Goal: Check status: Check status

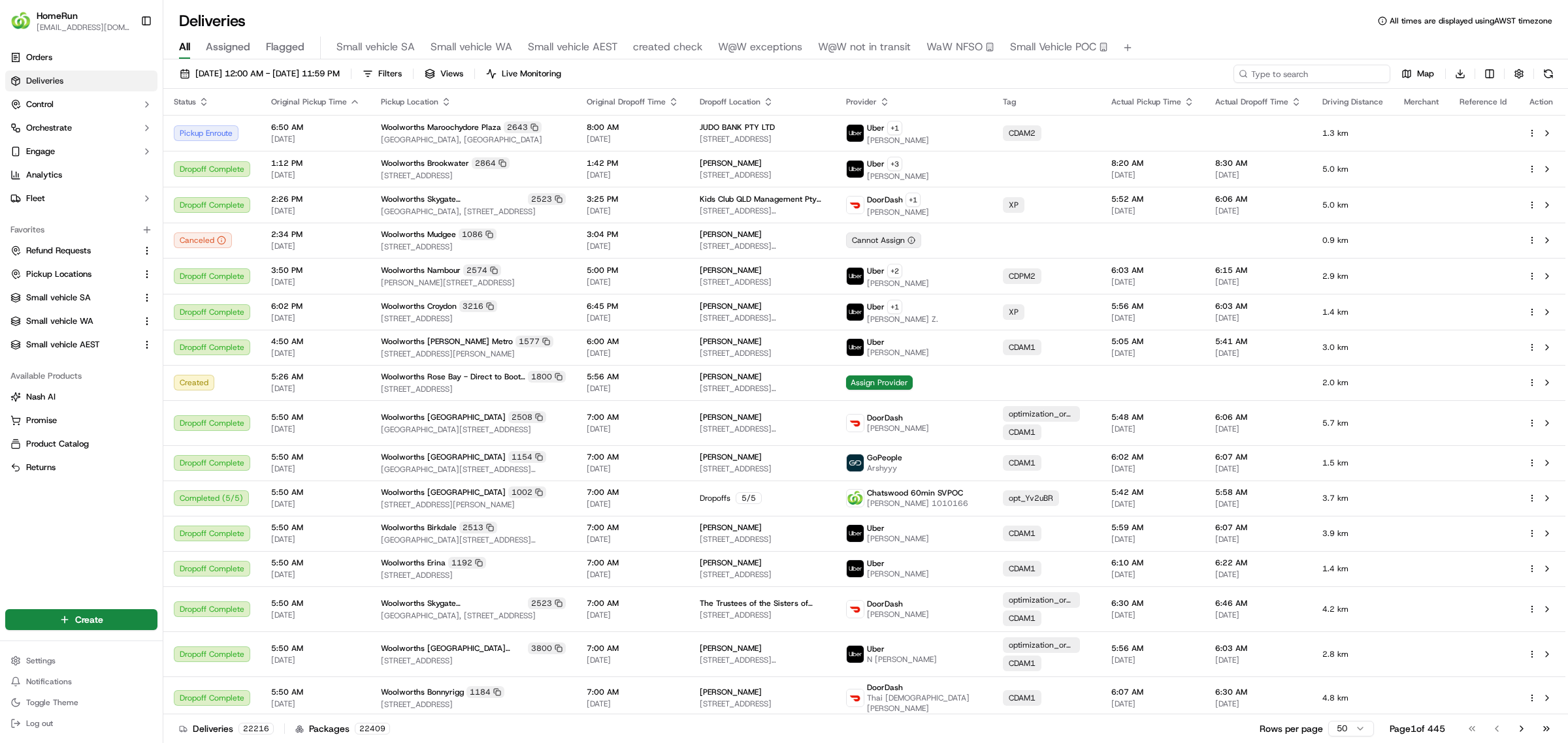
click at [1295, 74] on input at bounding box center [1311, 74] width 157 height 18
paste input "269375468"
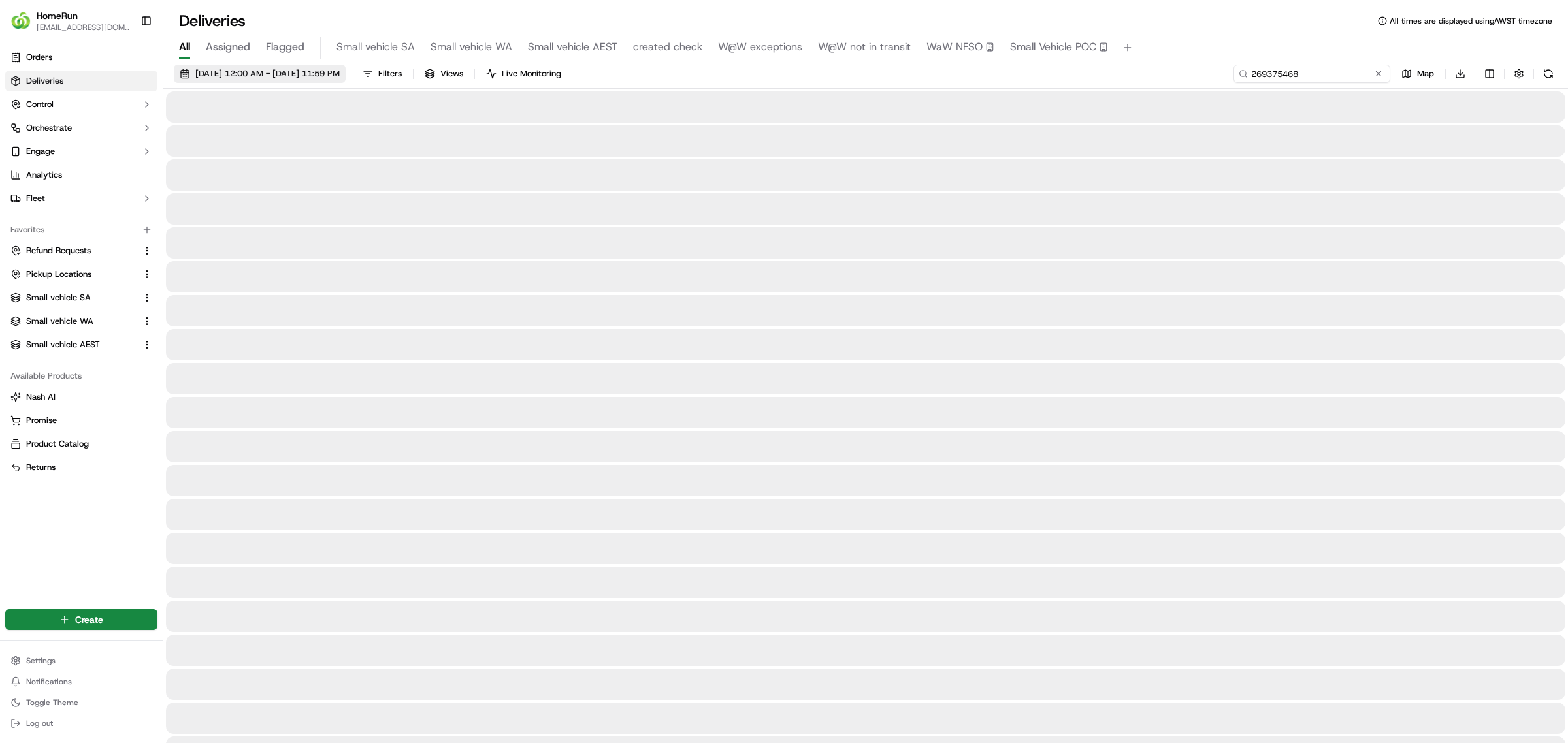
type input "269375468"
click at [297, 68] on span "16/09/2025 12:00 AM - 23/09/2025 11:59 PM" at bounding box center [267, 74] width 144 height 12
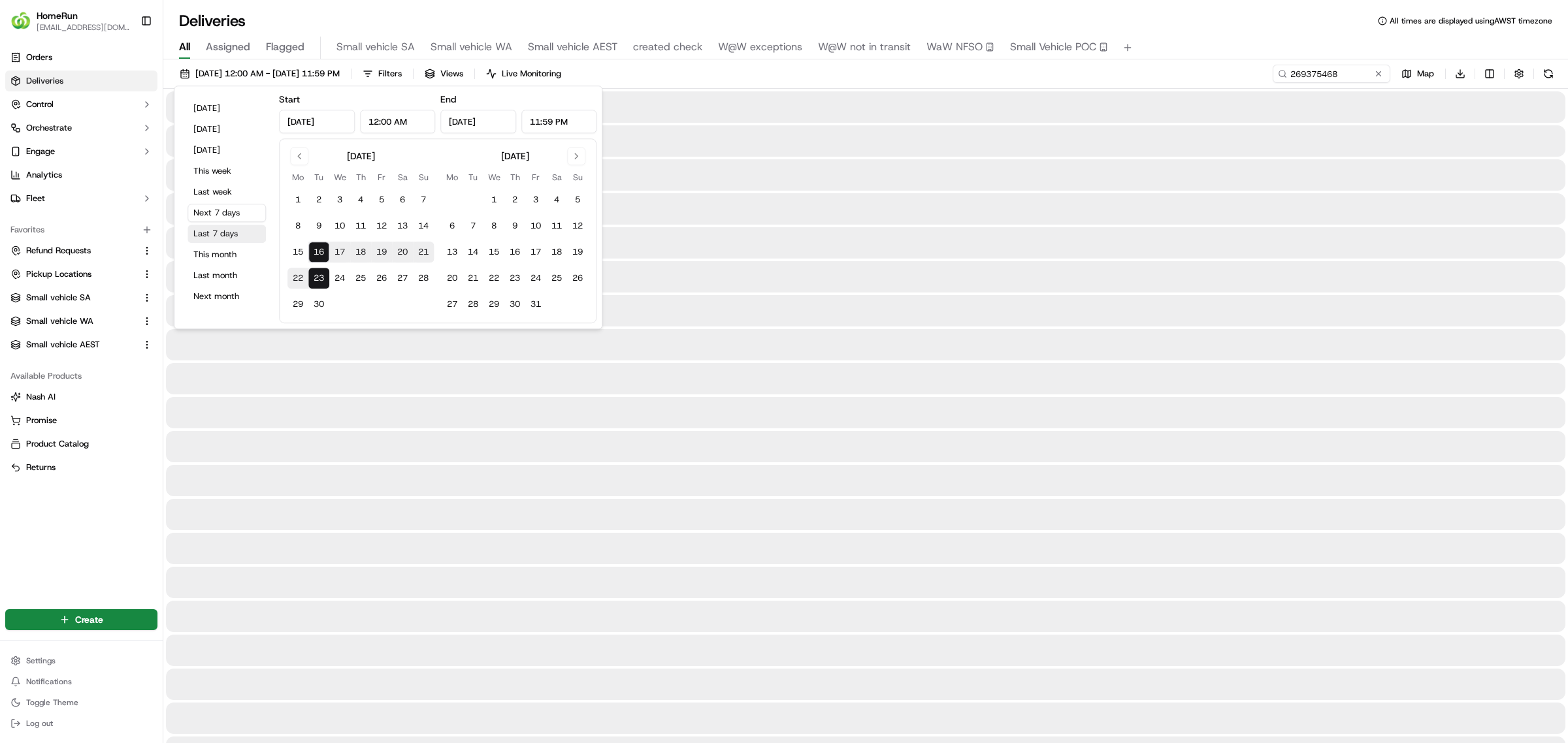
click at [213, 232] on button "Last 7 days" at bounding box center [227, 233] width 78 height 18
type input "Sep 9, 2025"
type input "Sep 16, 2025"
click at [892, 87] on div "09/09/2025 12:00 AM - 16/09/2025 11:59 PM Filters Views Live Monitoring 2693754…" at bounding box center [866, 77] width 1404 height 24
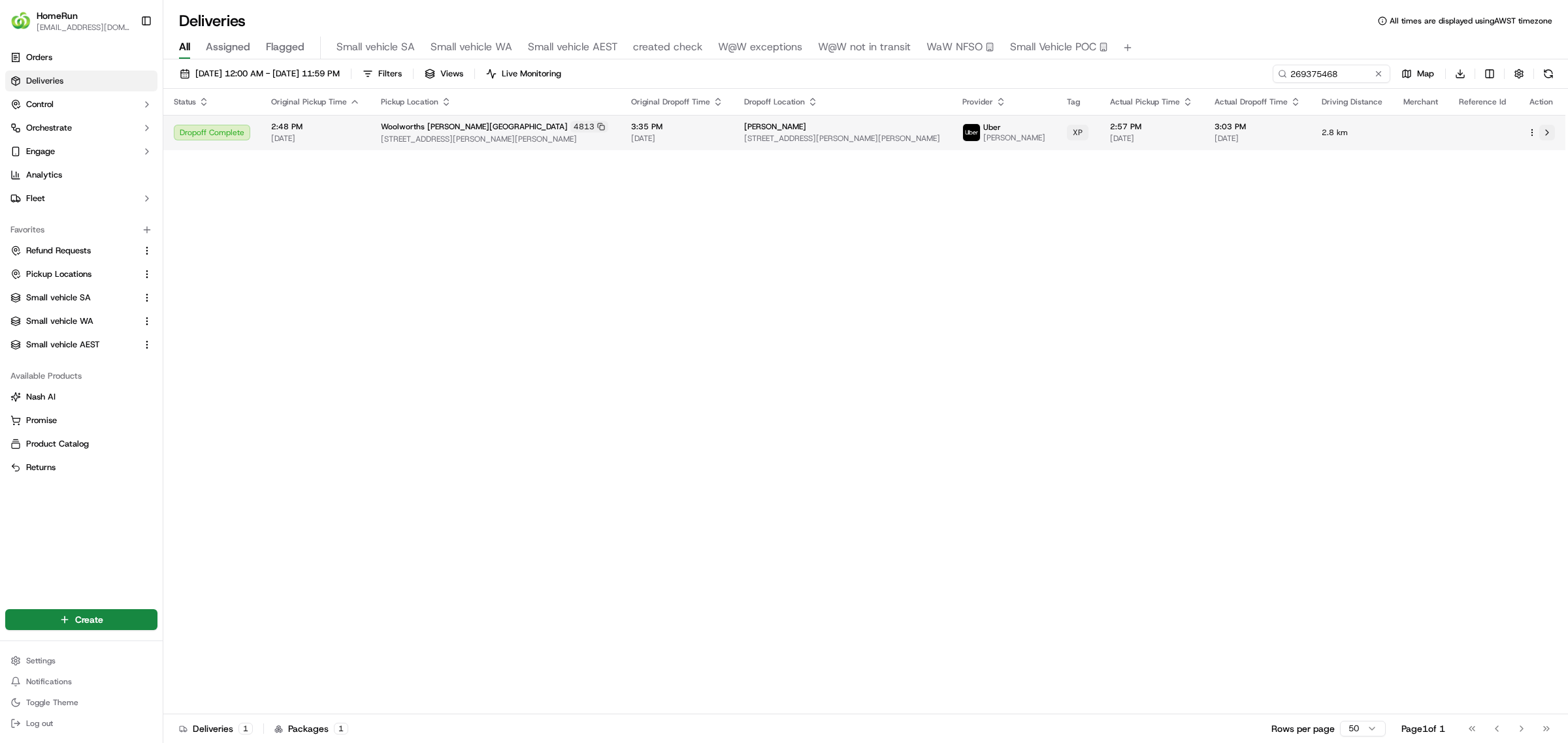
click at [1549, 128] on button at bounding box center [1547, 133] width 15 height 15
drag, startPoint x: 1343, startPoint y: 73, endPoint x: 1147, endPoint y: 73, distance: 196.0
click at [1147, 73] on div "09/09/2025 12:00 AM - 16/09/2025 11:59 PM Filters Views Live Monitoring 2693754…" at bounding box center [866, 77] width 1404 height 24
paste input "7508760"
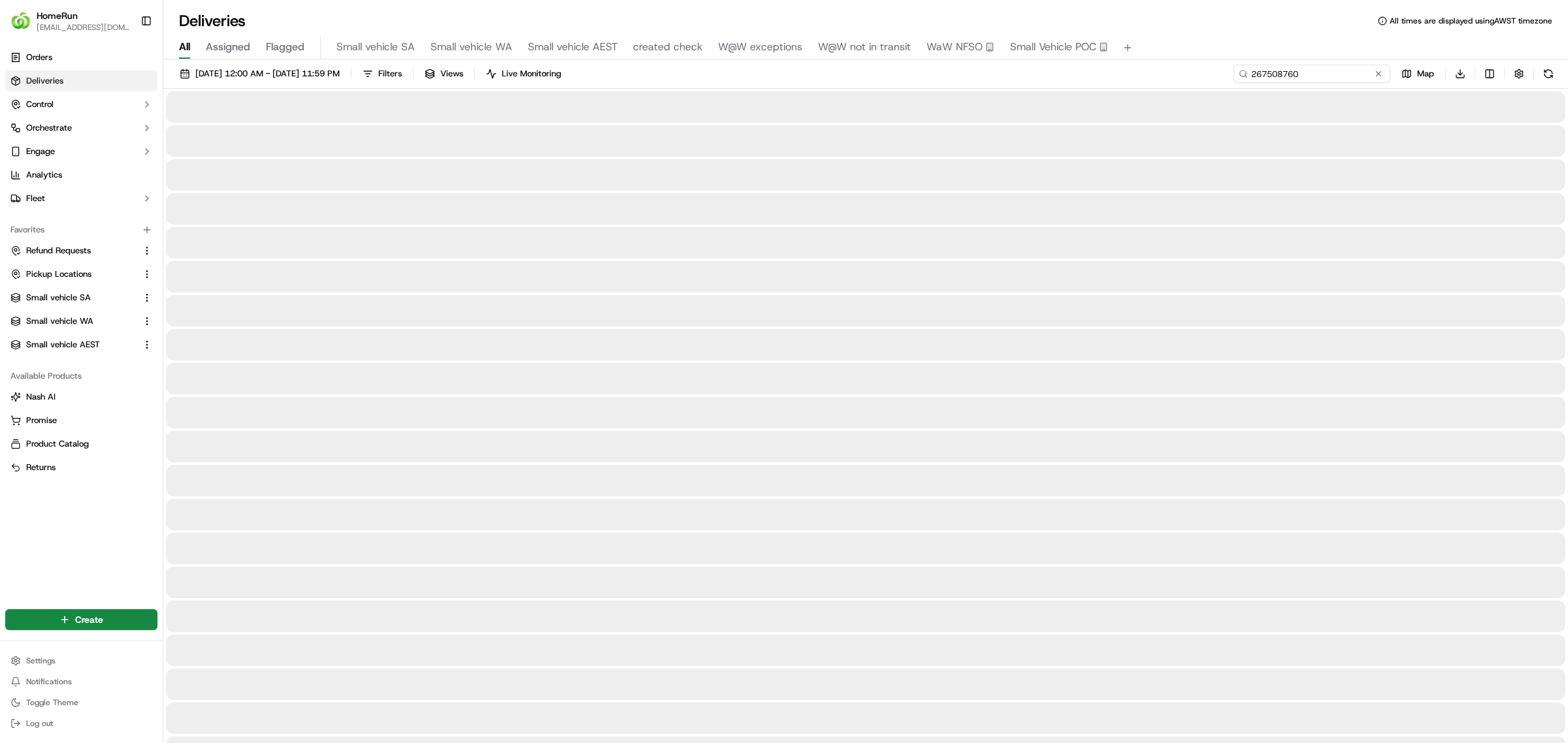
type input "267508760"
click at [272, 76] on span "09/09/2025 12:00 AM - 16/09/2025 11:59 PM" at bounding box center [267, 74] width 144 height 12
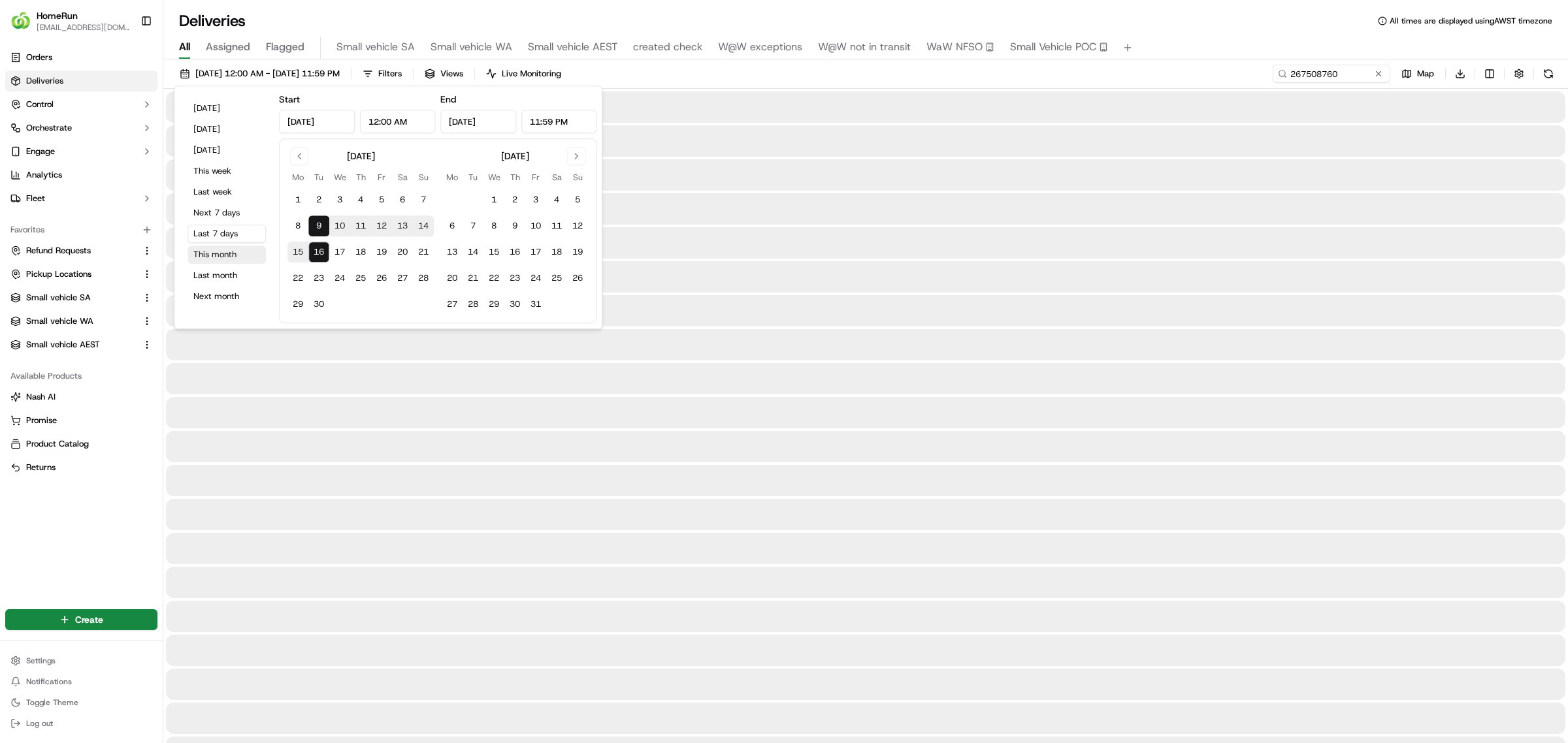
click at [216, 250] on button "This month" at bounding box center [227, 255] width 78 height 18
type input "Sep 1, 2025"
type input "Sep 30, 2025"
click at [784, 77] on div "01/09/2025 12:00 AM - 30/09/2025 11:59 PM Filters Views Live Monitoring 2675087…" at bounding box center [866, 77] width 1404 height 24
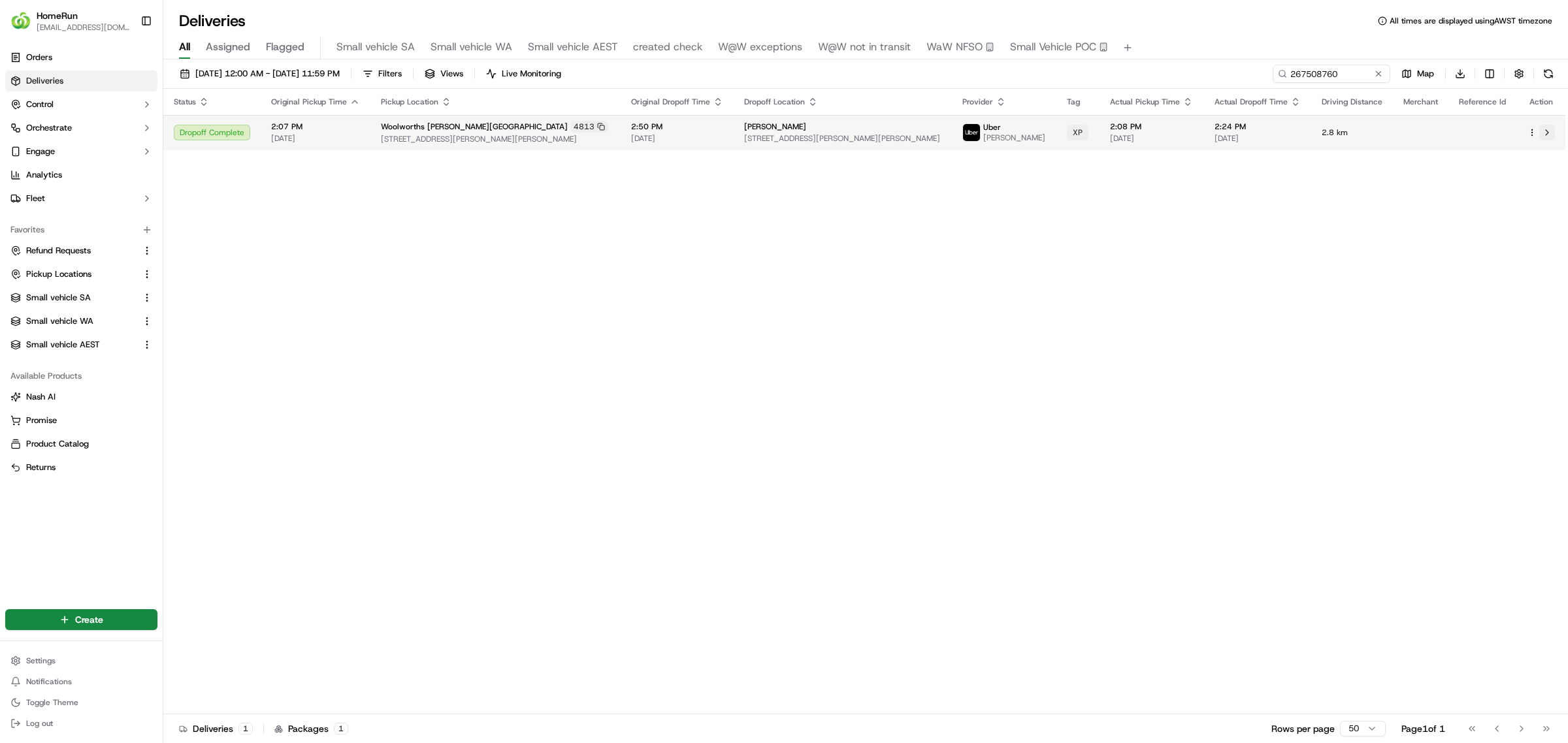
click at [1548, 132] on button at bounding box center [1547, 133] width 15 height 15
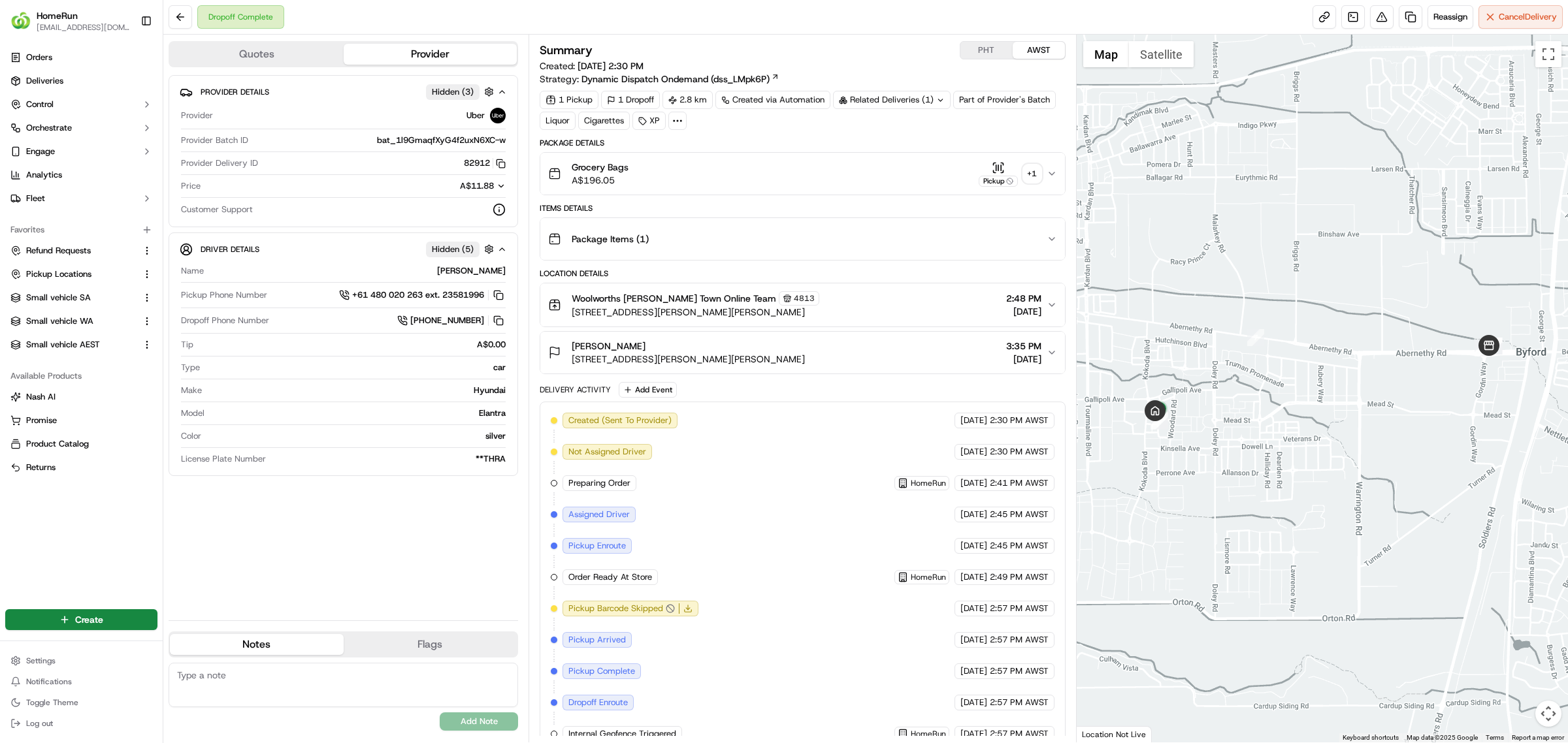
click at [1030, 174] on div "+ 1" at bounding box center [1031, 173] width 18 height 18
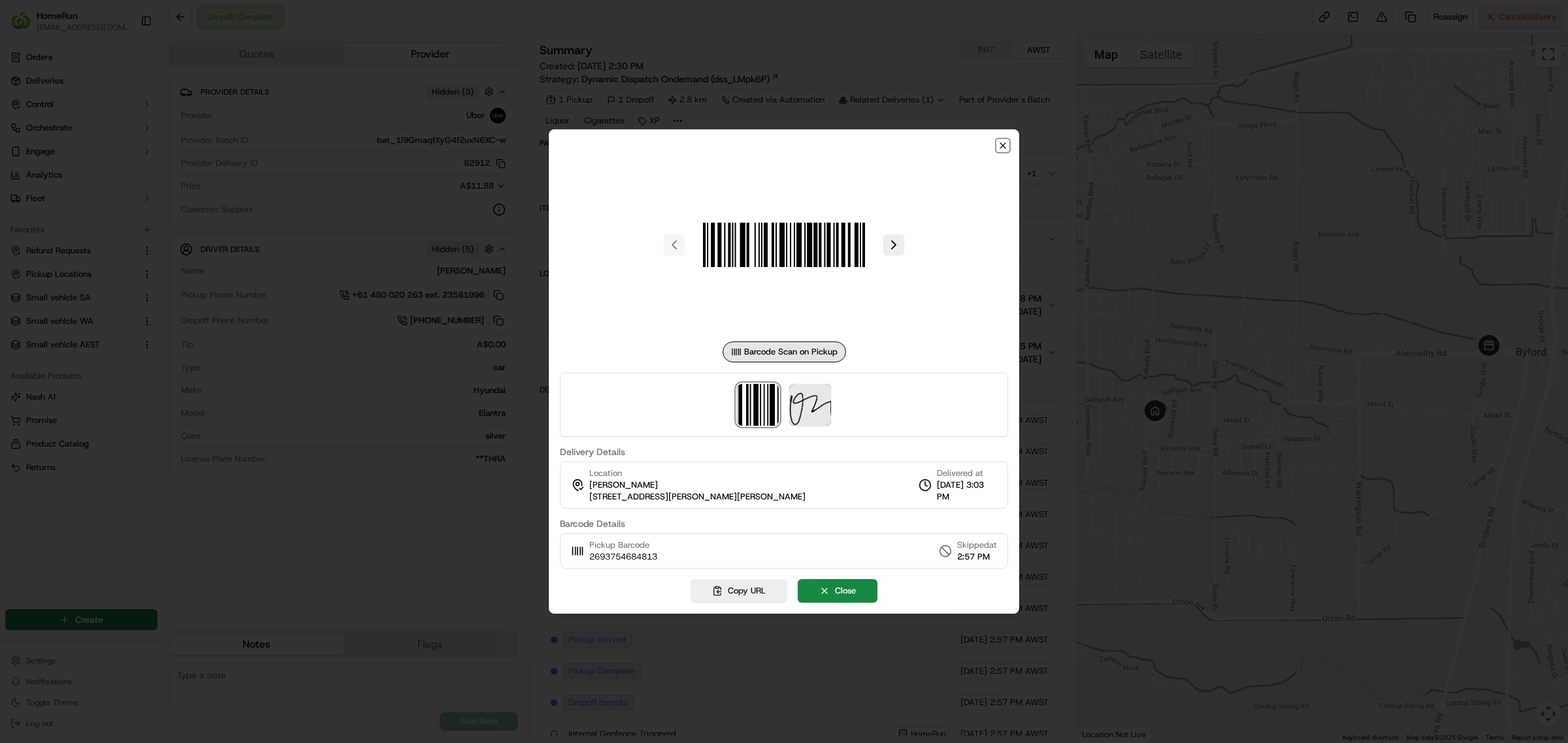
click at [999, 145] on icon "button" at bounding box center [1002, 145] width 11 height 11
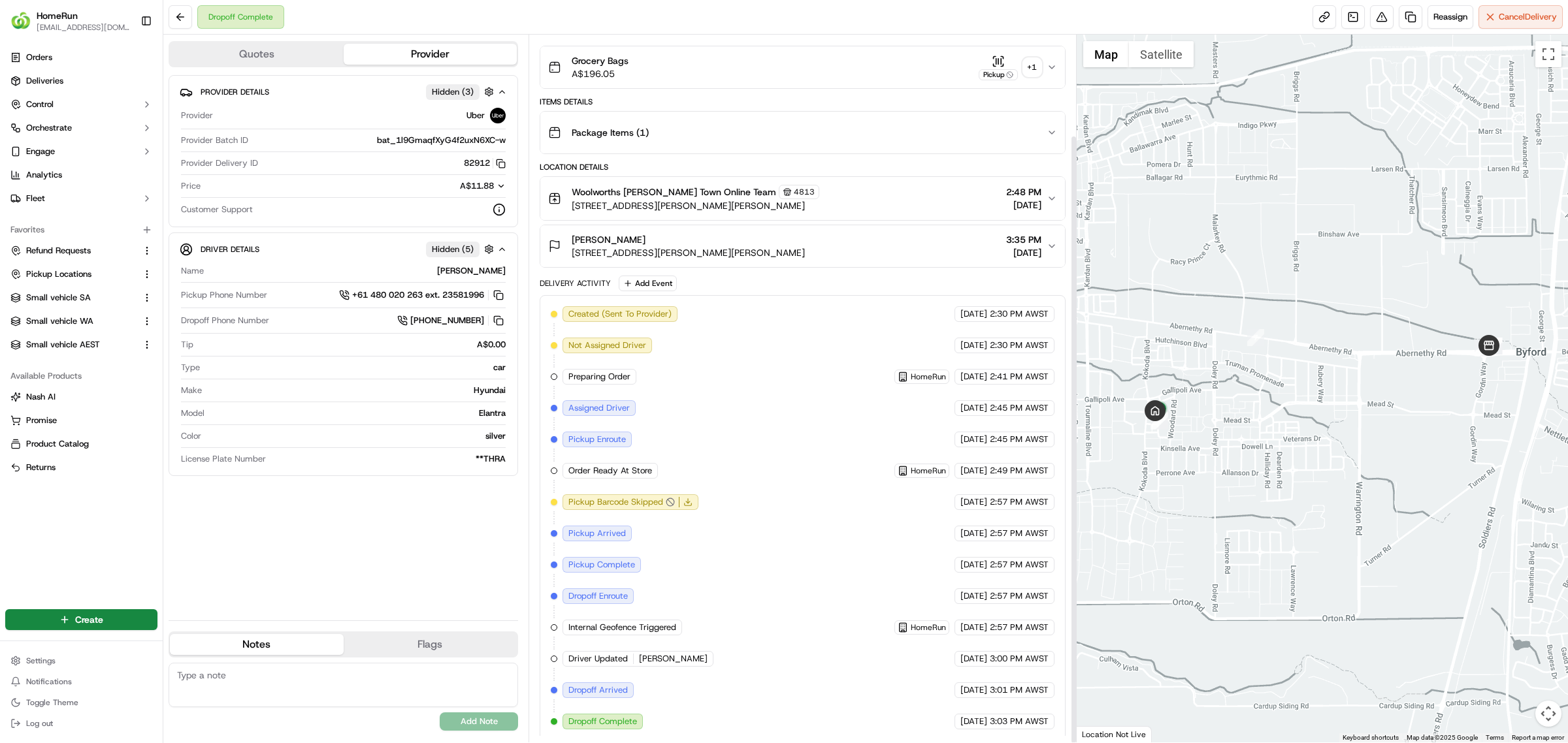
scroll to position [117, 0]
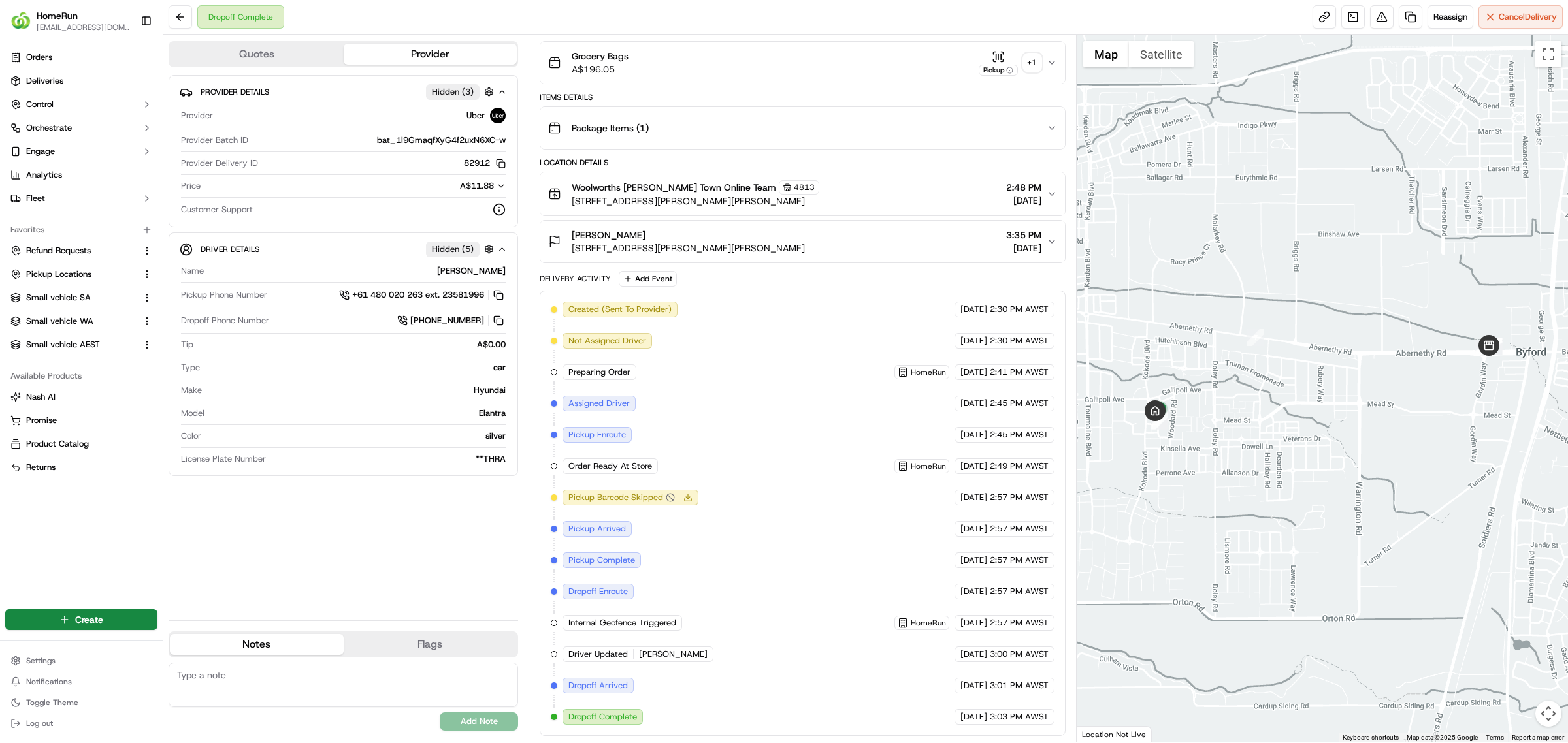
click at [1193, 446] on div at bounding box center [1322, 388] width 492 height 708
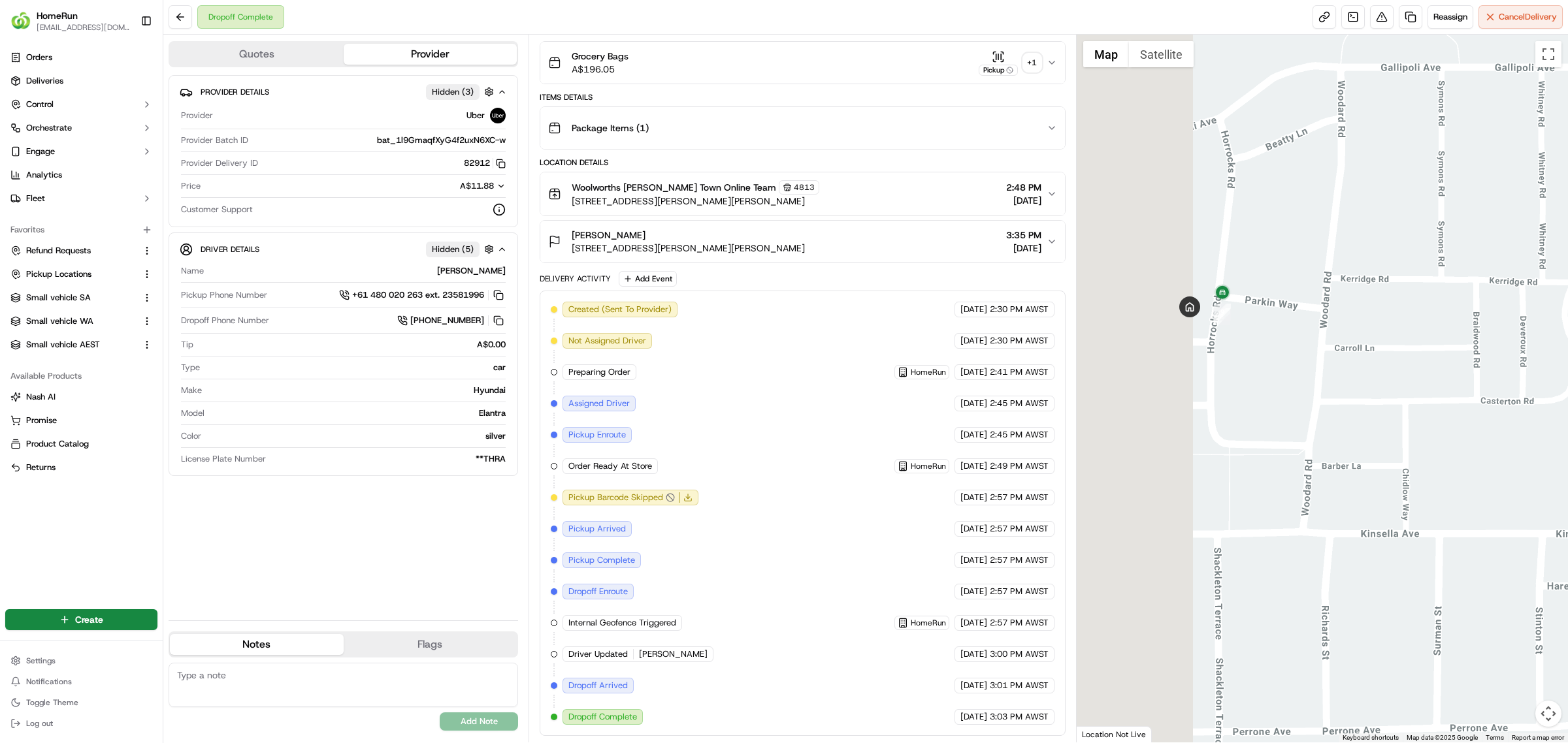
drag, startPoint x: 1151, startPoint y: 455, endPoint x: 1547, endPoint y: 366, distance: 405.9
click at [1566, 369] on div at bounding box center [1322, 388] width 492 height 708
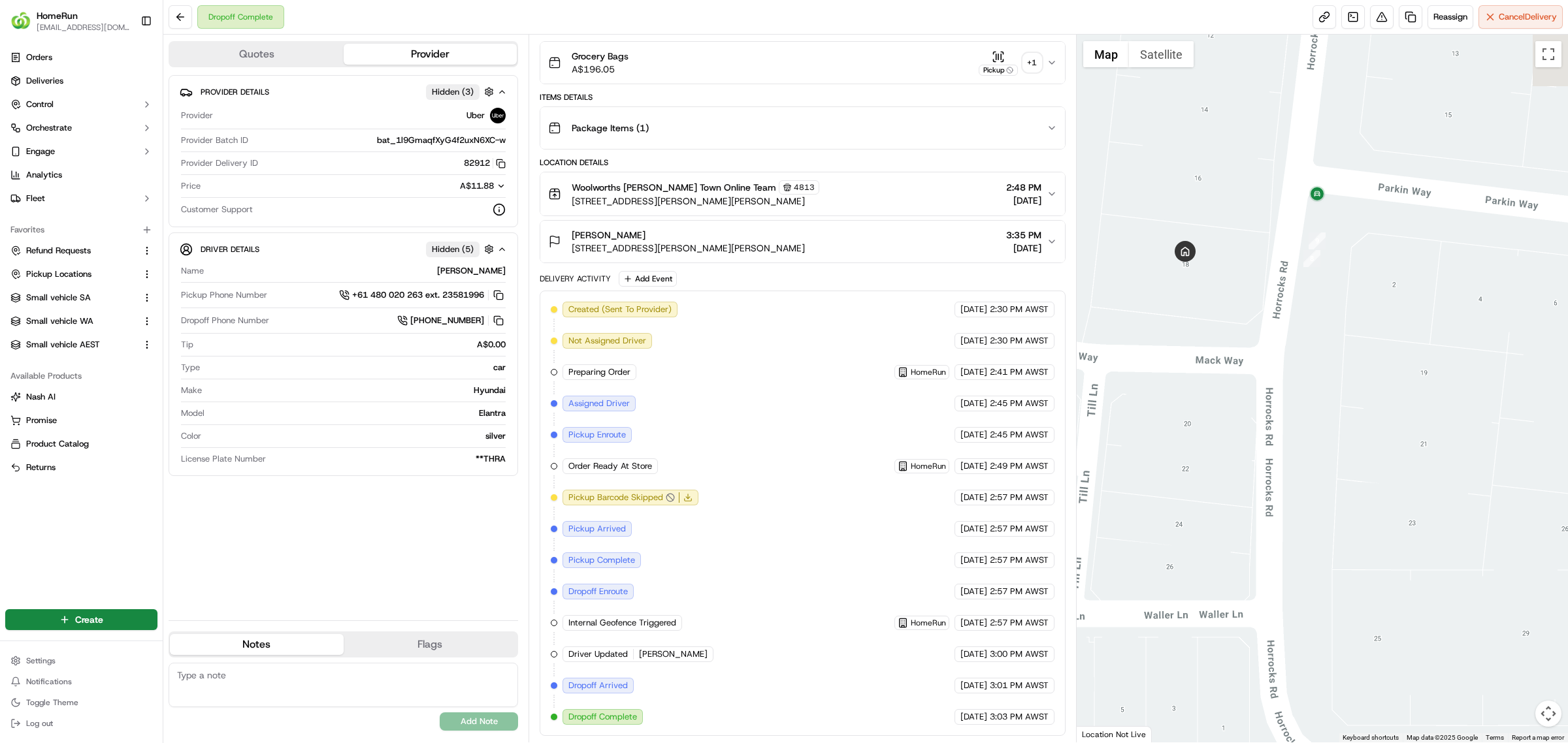
drag, startPoint x: 1251, startPoint y: 359, endPoint x: 1363, endPoint y: 455, distance: 147.5
click at [1363, 455] on div at bounding box center [1322, 388] width 492 height 708
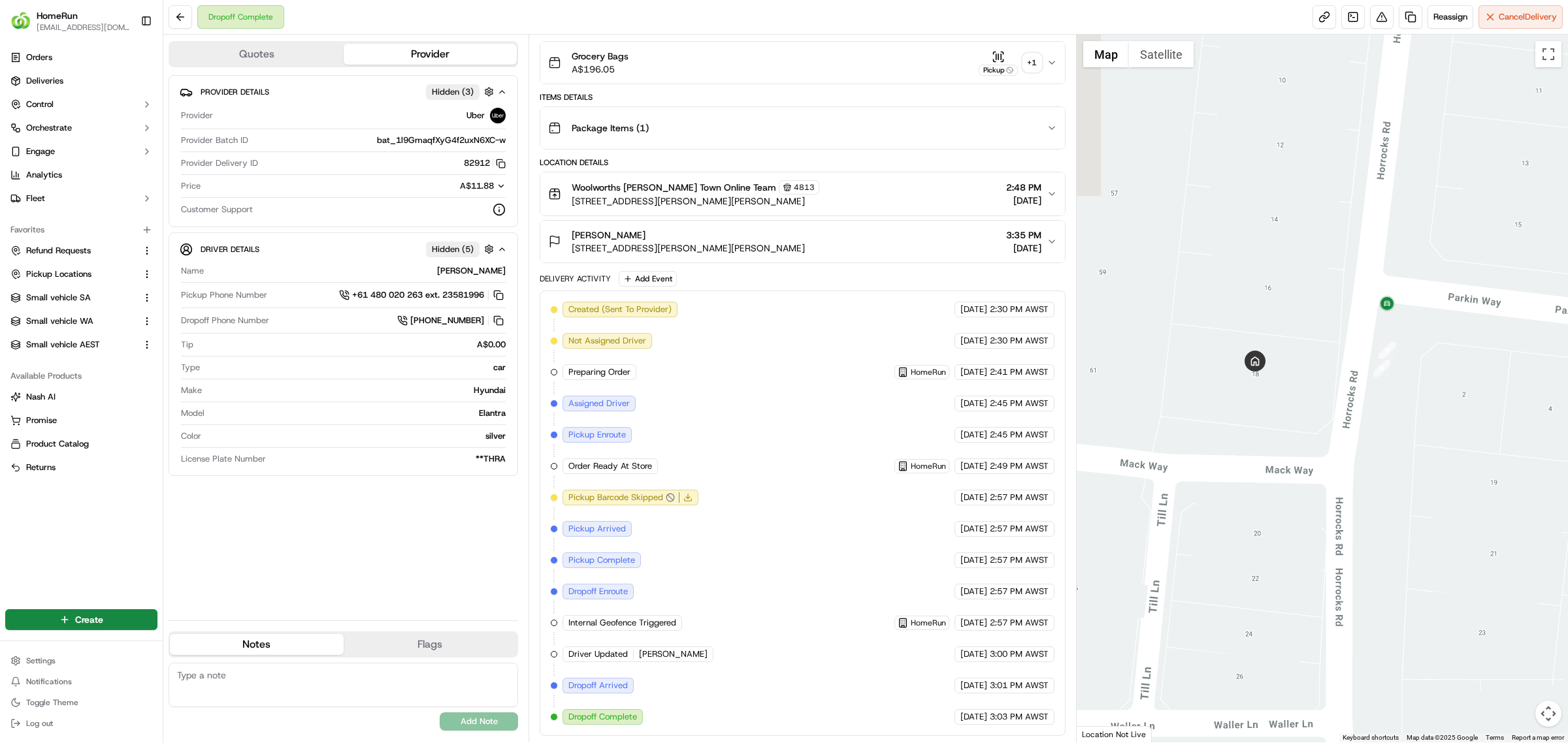
drag, startPoint x: 1356, startPoint y: 439, endPoint x: 1375, endPoint y: 468, distance: 34.7
click at [1375, 468] on div at bounding box center [1322, 388] width 492 height 708
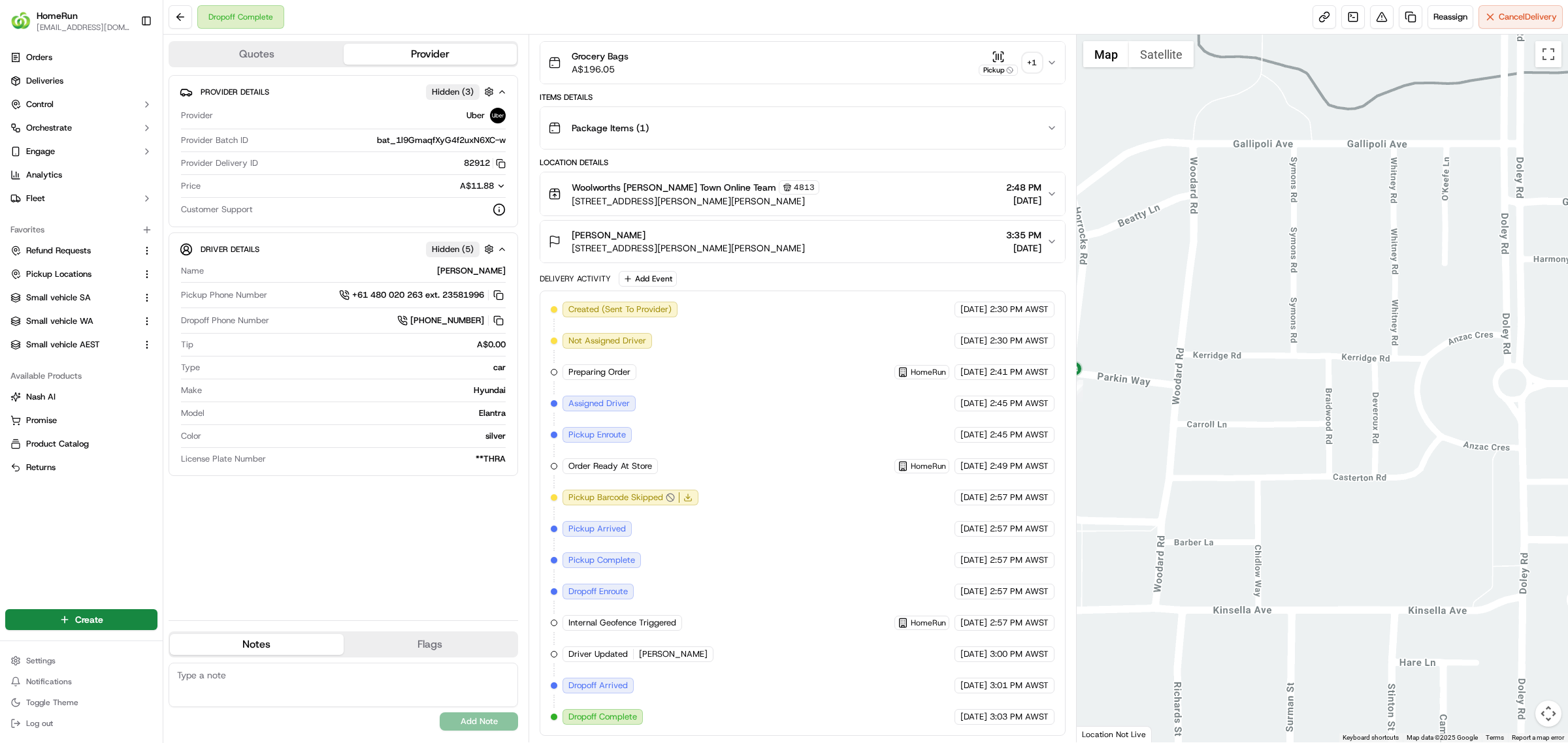
drag, startPoint x: 1474, startPoint y: 523, endPoint x: 1235, endPoint y: 481, distance: 242.7
click at [1235, 481] on div at bounding box center [1322, 388] width 492 height 708
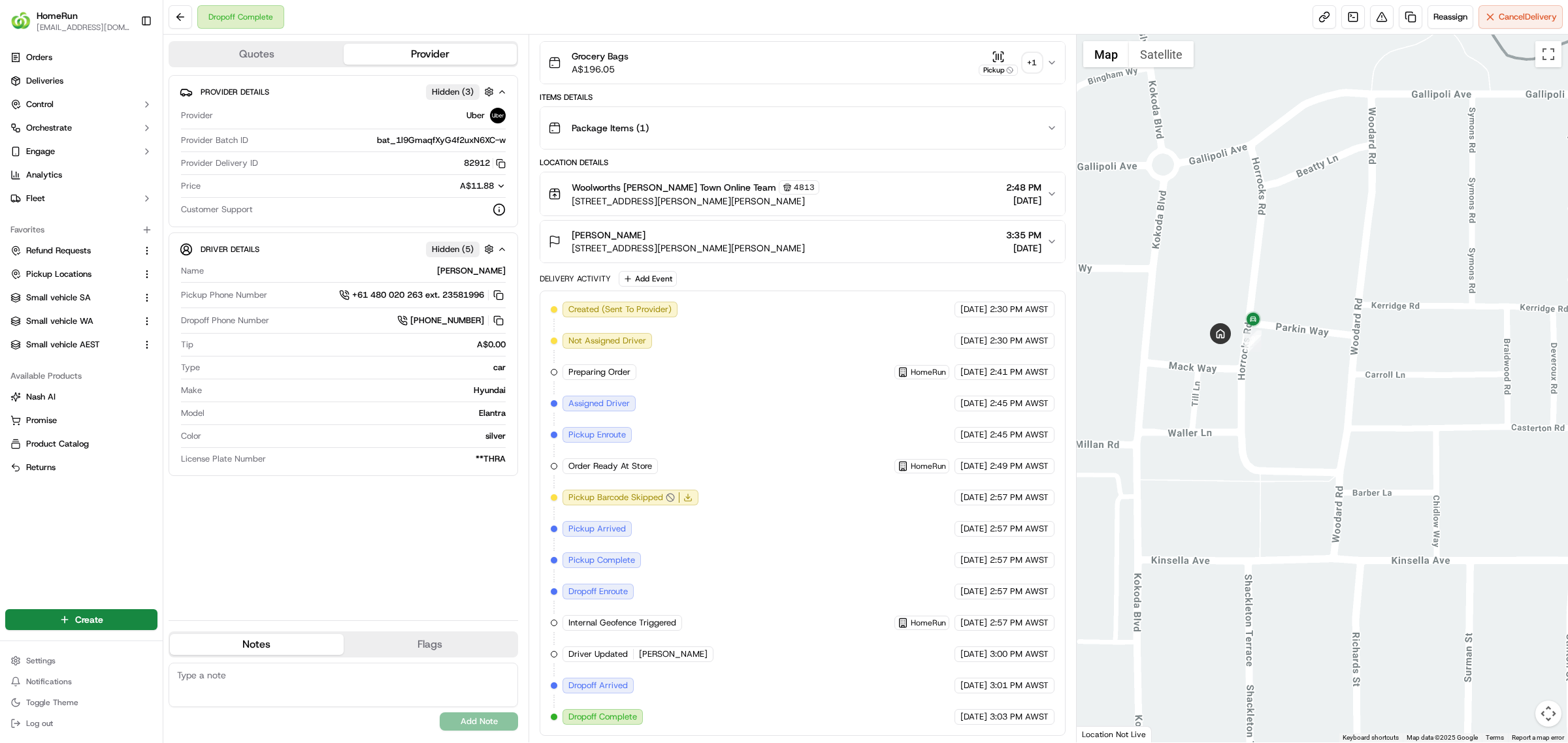
drag, startPoint x: 1399, startPoint y: 387, endPoint x: 1134, endPoint y: 661, distance: 381.2
click at [1115, 694] on div at bounding box center [1322, 388] width 492 height 708
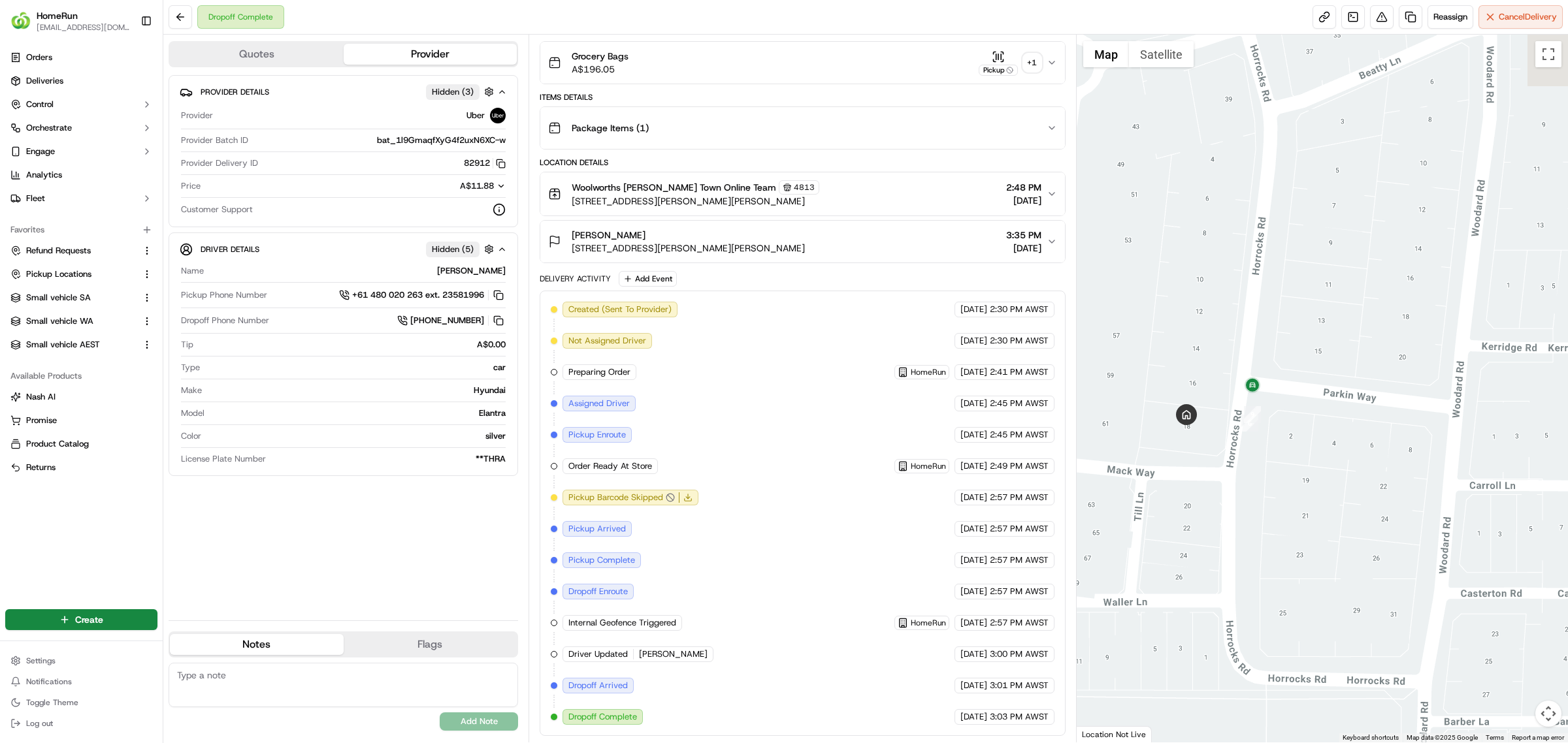
drag, startPoint x: 1214, startPoint y: 432, endPoint x: 1218, endPoint y: 662, distance: 230.0
click at [1218, 662] on div at bounding box center [1322, 388] width 492 height 708
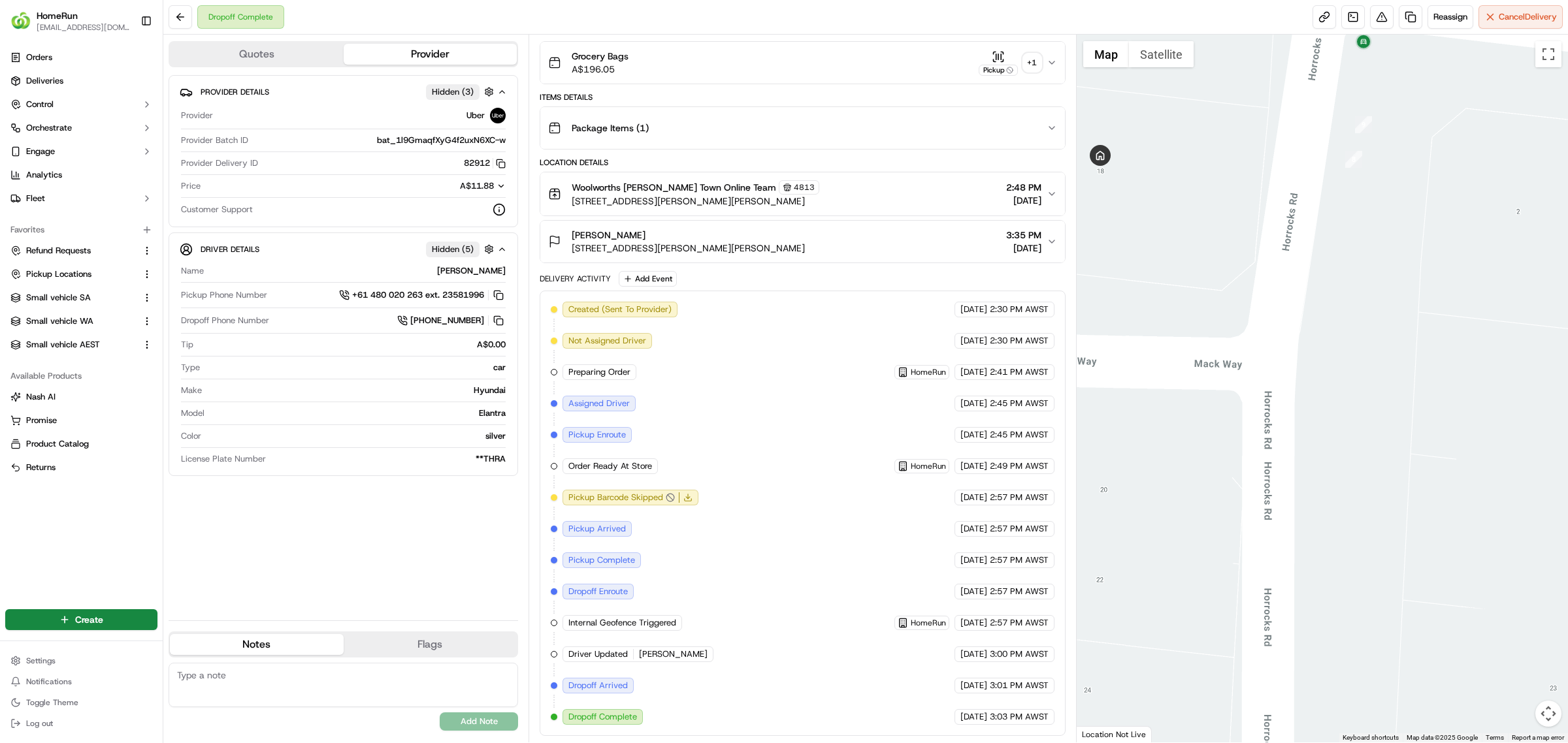
drag, startPoint x: 1158, startPoint y: 467, endPoint x: 1162, endPoint y: 782, distance: 315.0
click at [1162, 743] on html "HomeRun [EMAIL_ADDRESS][DOMAIN_NAME] Toggle Sidebar Orders Deliveries Control O…" at bounding box center [784, 371] width 1568 height 743
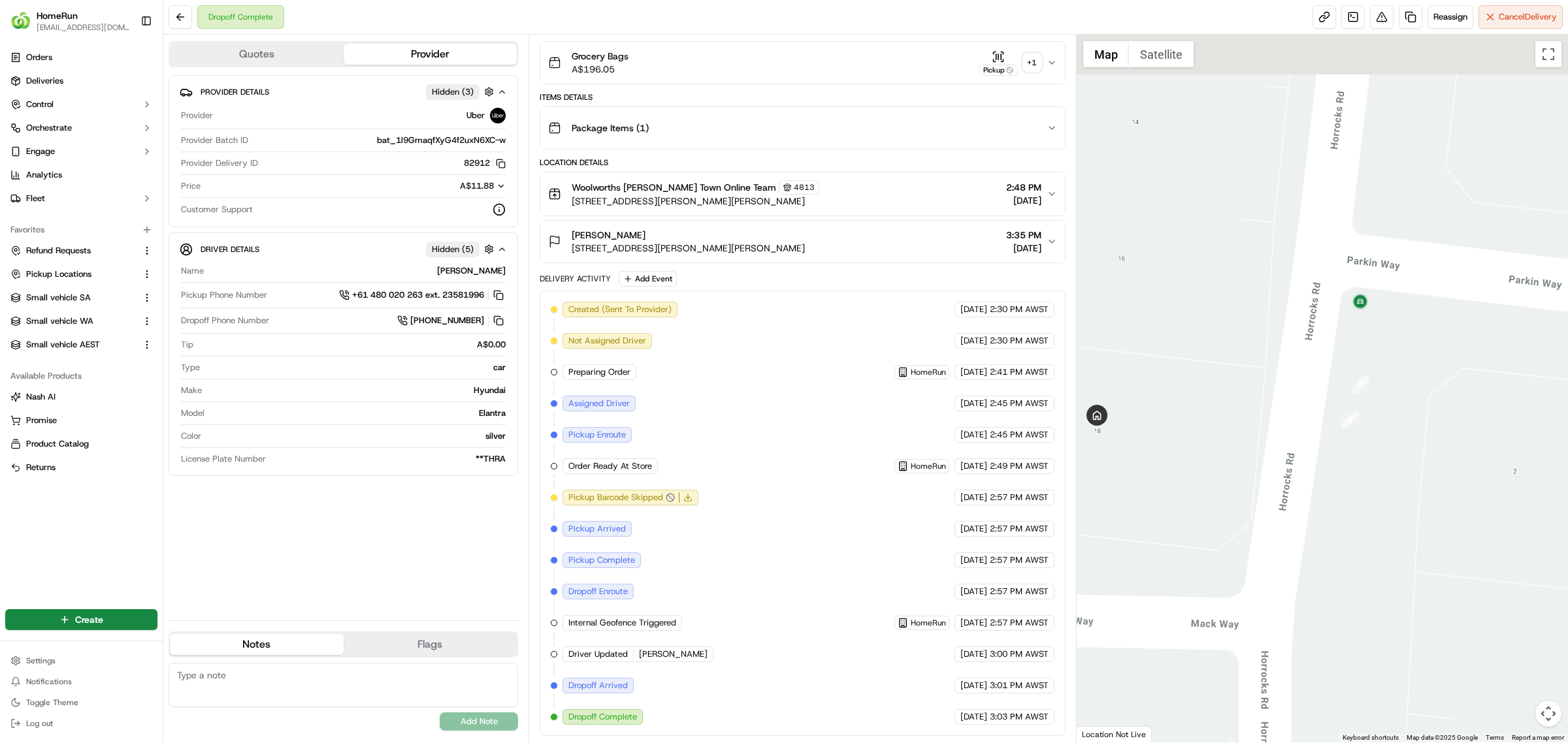
drag, startPoint x: 1227, startPoint y: 593, endPoint x: 1431, endPoint y: 388, distance: 289.2
click at [1223, 728] on div at bounding box center [1322, 388] width 492 height 708
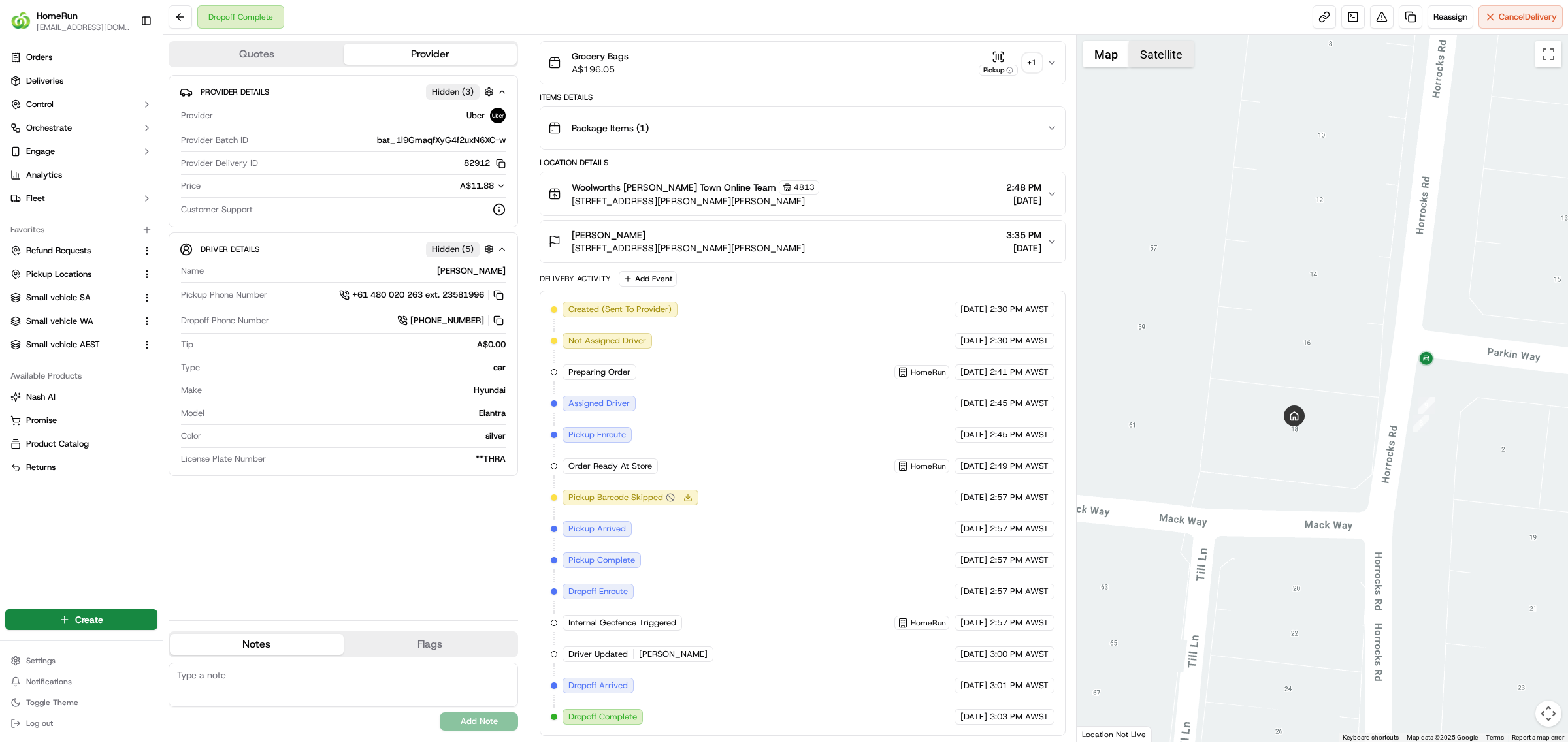
click at [1154, 59] on button "Satellite" at bounding box center [1160, 53] width 65 height 26
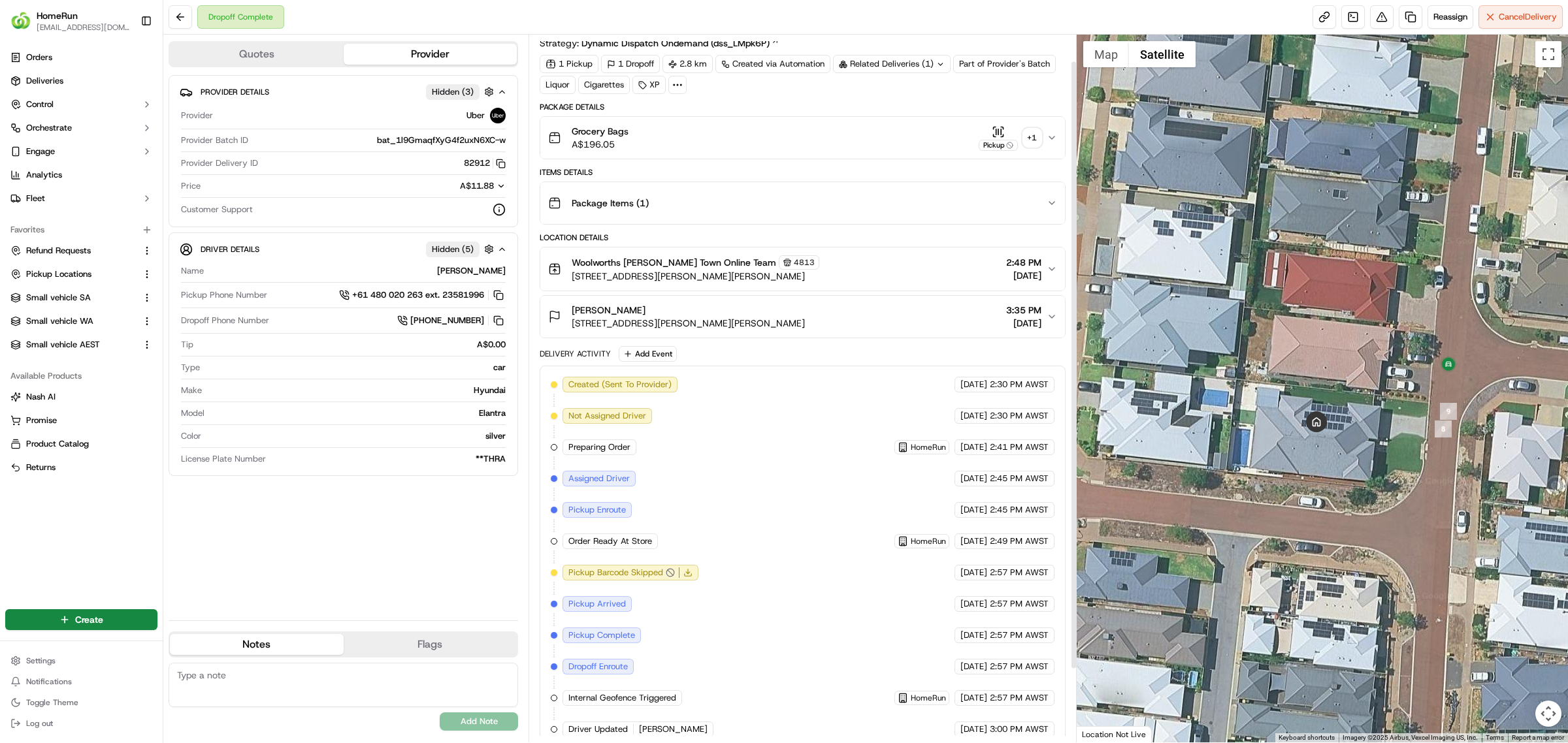
scroll to position [0, 0]
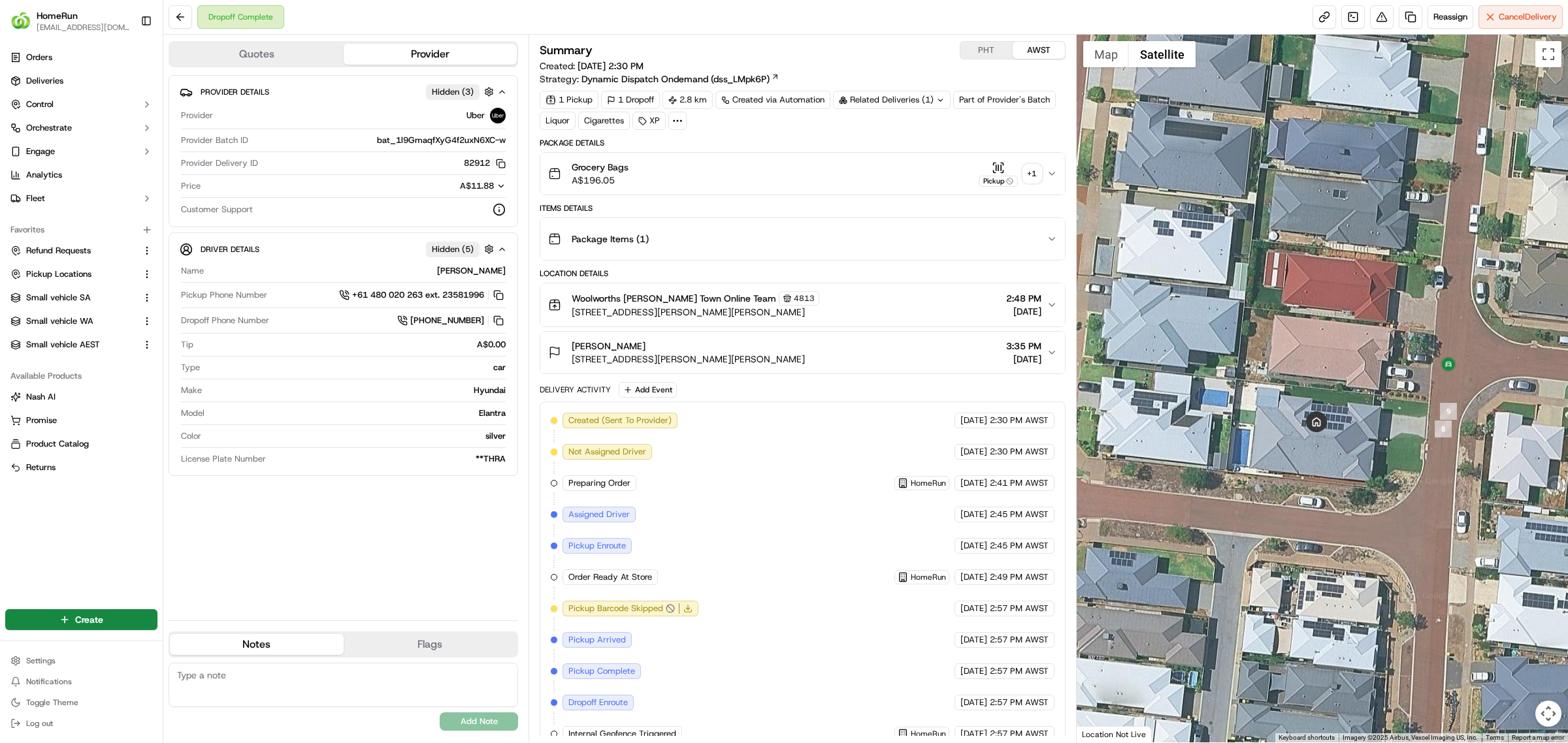
click at [1030, 175] on div "+ 1" at bounding box center [1031, 173] width 18 height 18
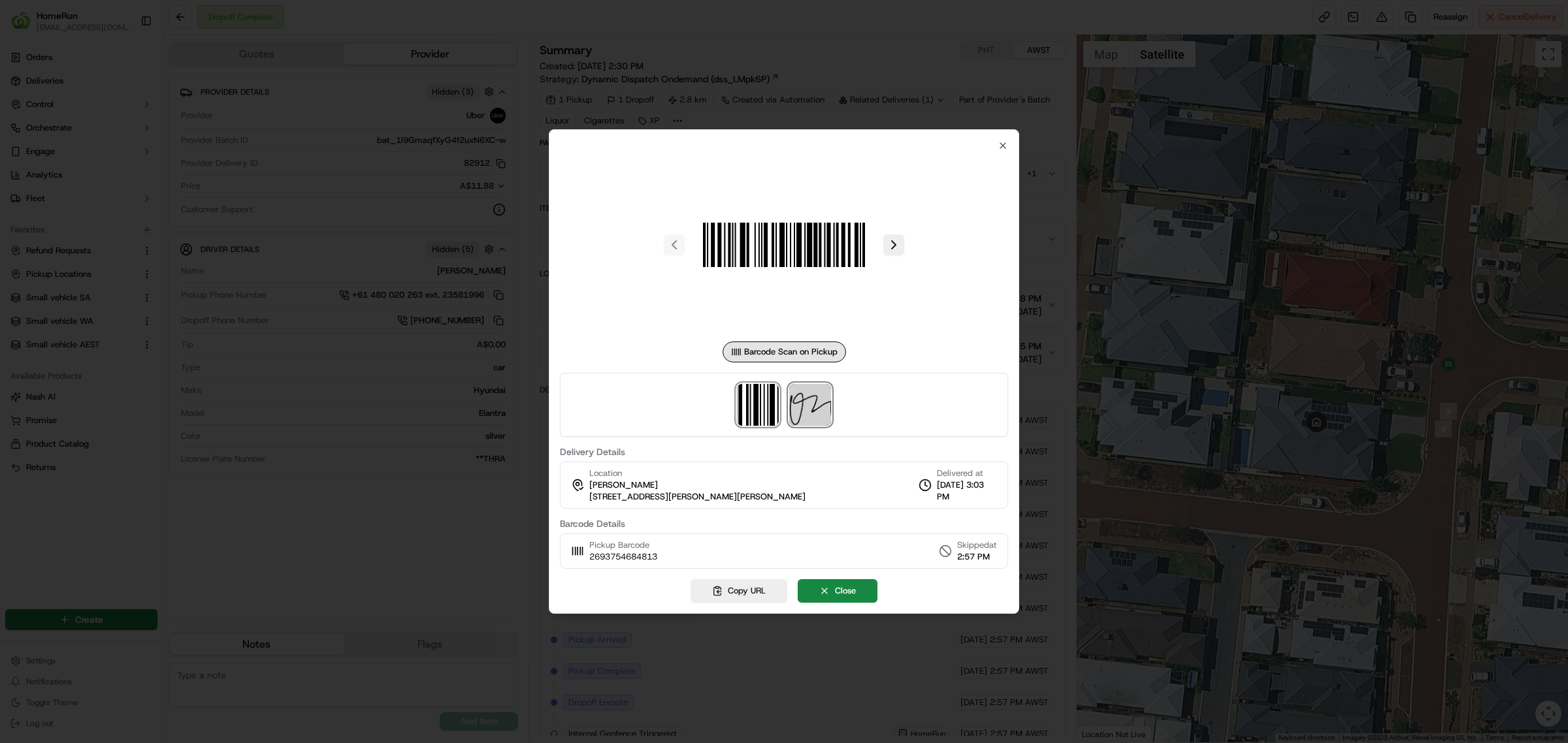
click at [812, 398] on img at bounding box center [810, 405] width 42 height 42
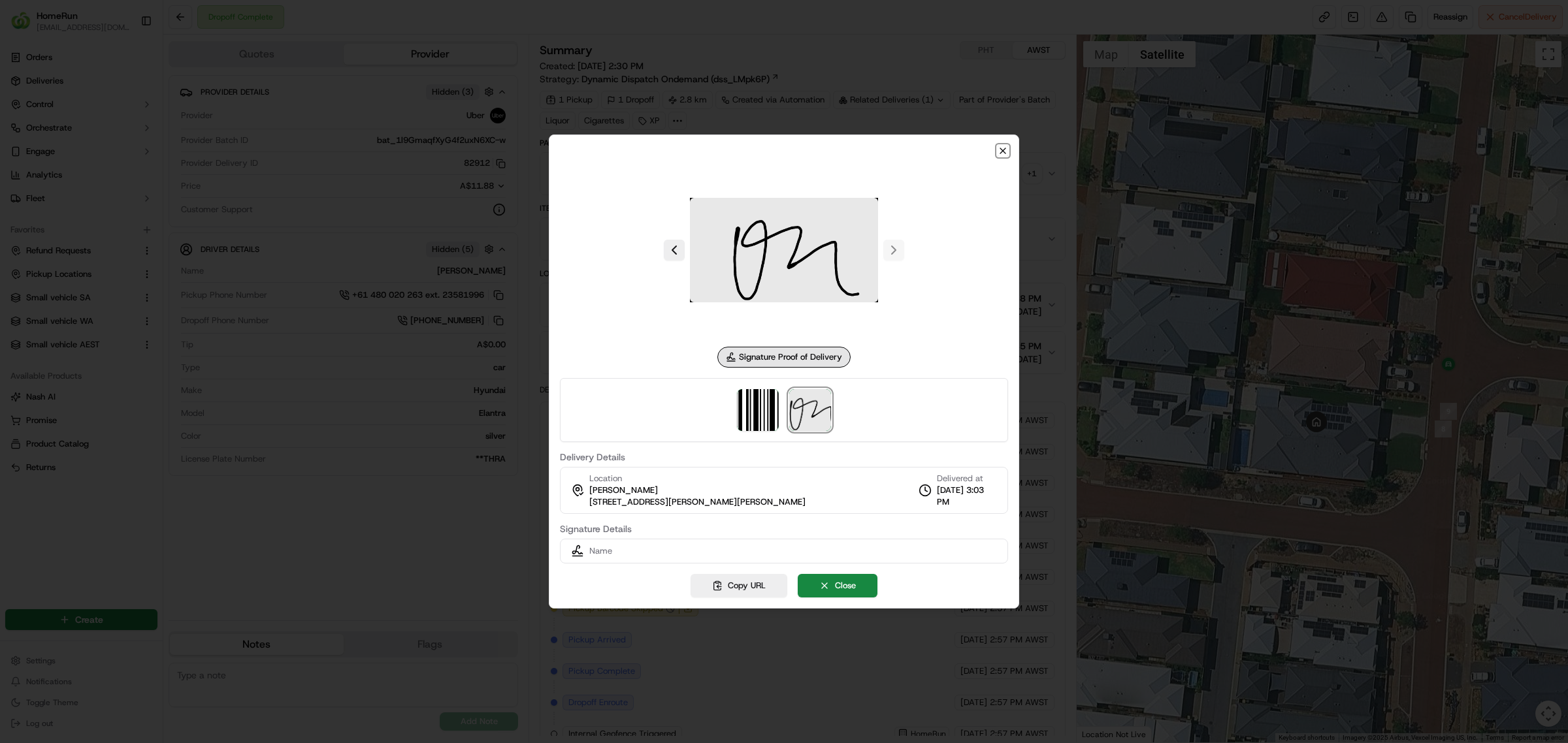
click at [1000, 148] on icon "button" at bounding box center [1002, 150] width 5 height 5
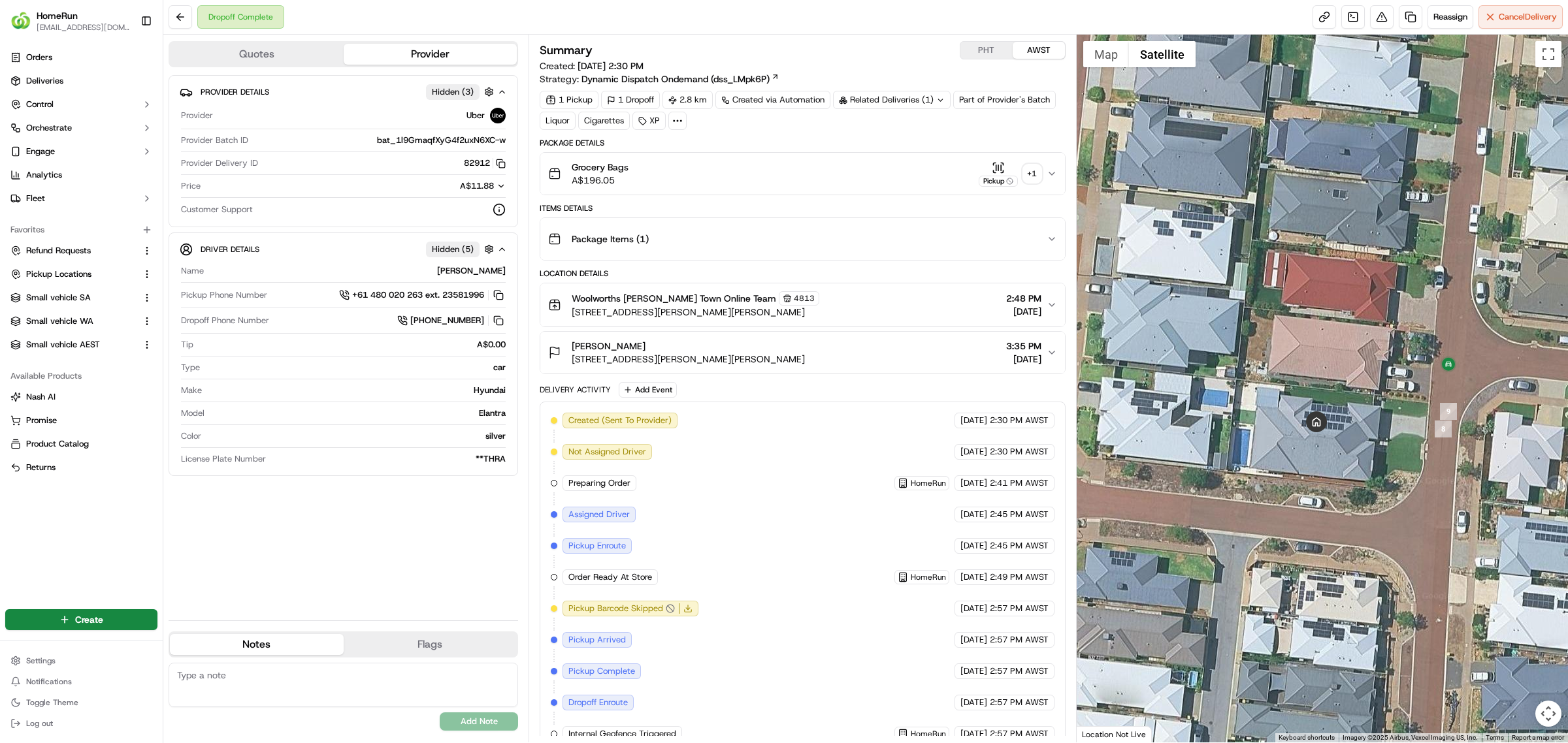
click at [1052, 354] on icon "button" at bounding box center [1051, 353] width 11 height 11
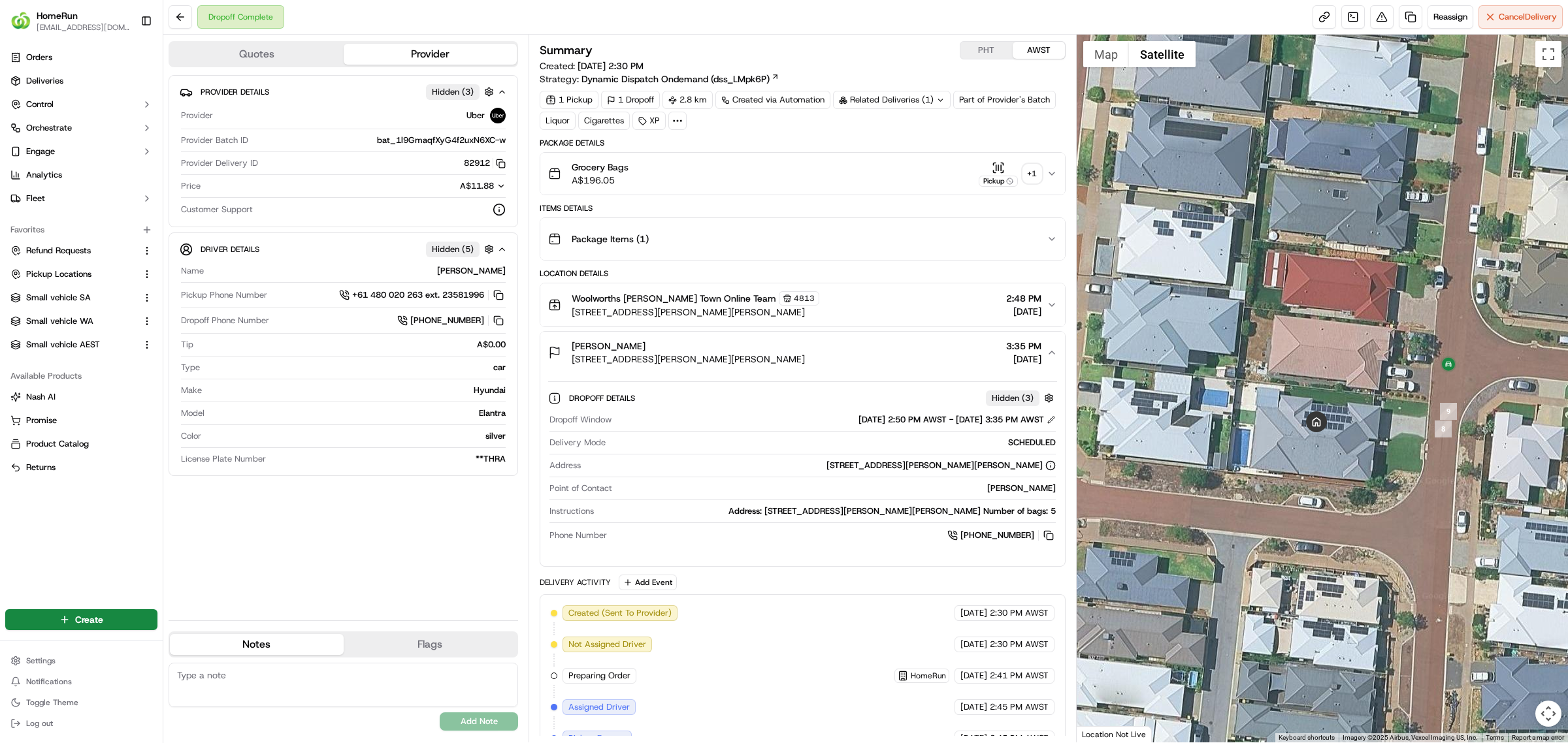
click at [1052, 354] on icon "button" at bounding box center [1051, 353] width 11 height 11
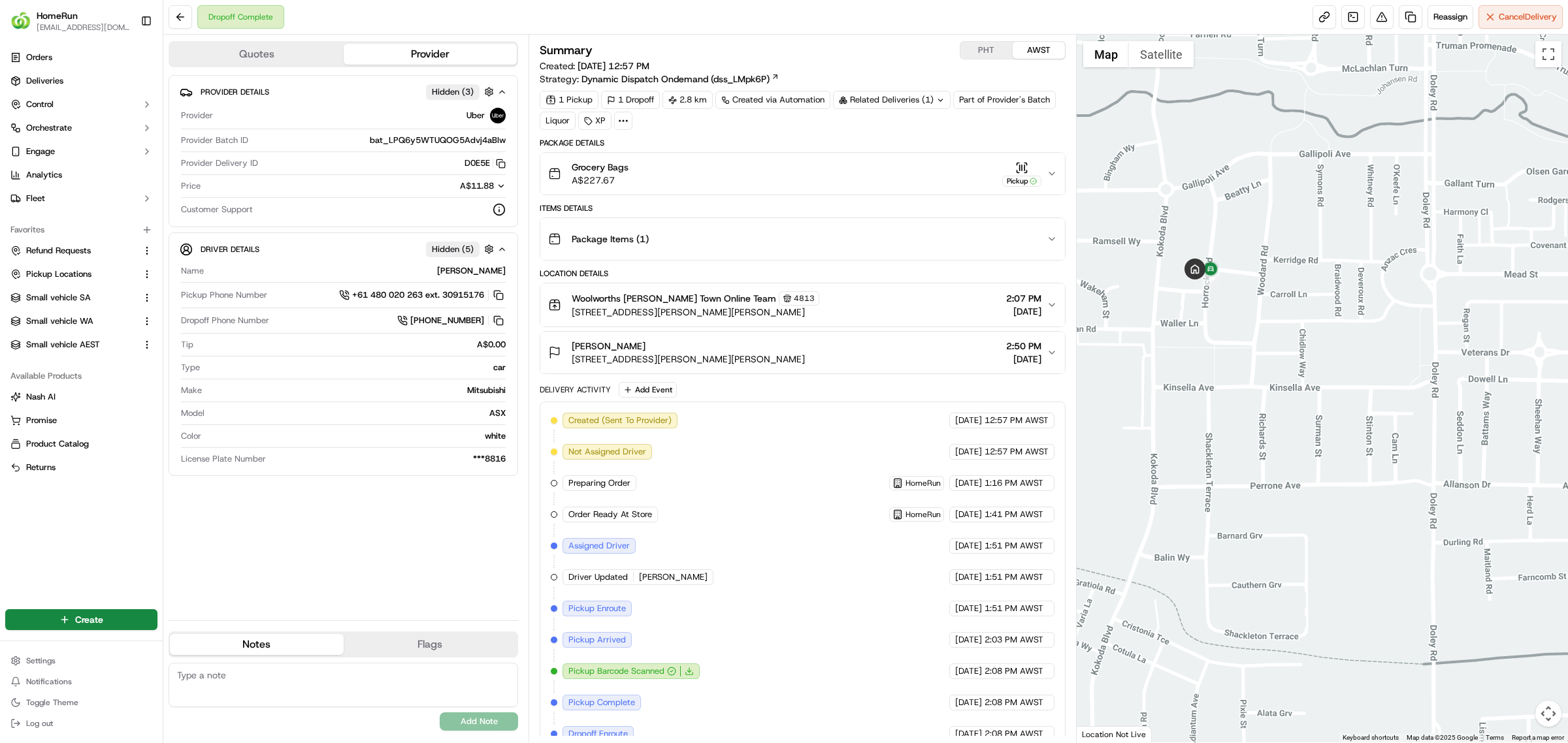
drag, startPoint x: 1307, startPoint y: 392, endPoint x: 1394, endPoint y: 403, distance: 87.7
click at [1398, 402] on div at bounding box center [1322, 388] width 492 height 708
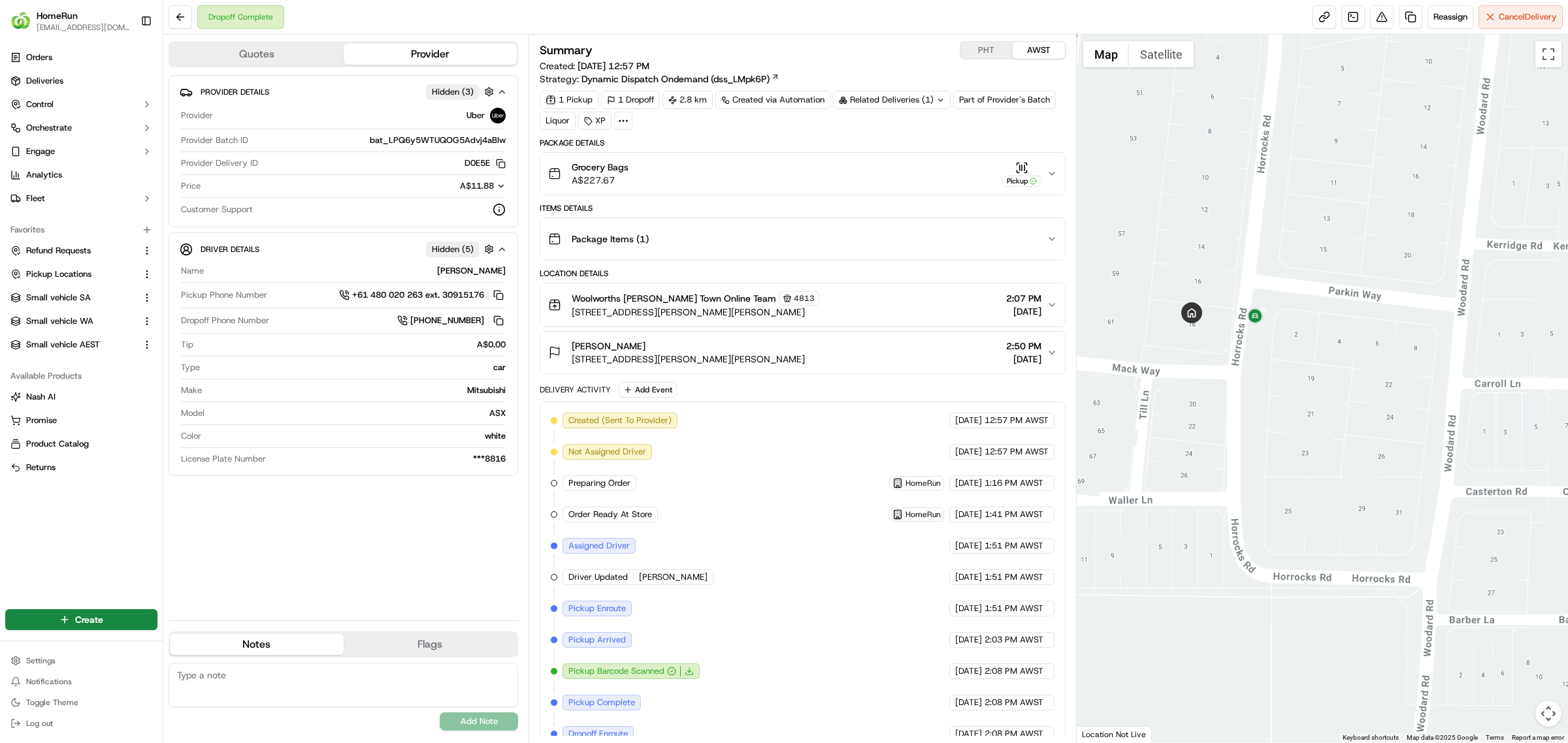
drag, startPoint x: 1229, startPoint y: 224, endPoint x: 1291, endPoint y: 599, distance: 380.1
click at [1291, 602] on div at bounding box center [1322, 388] width 492 height 708
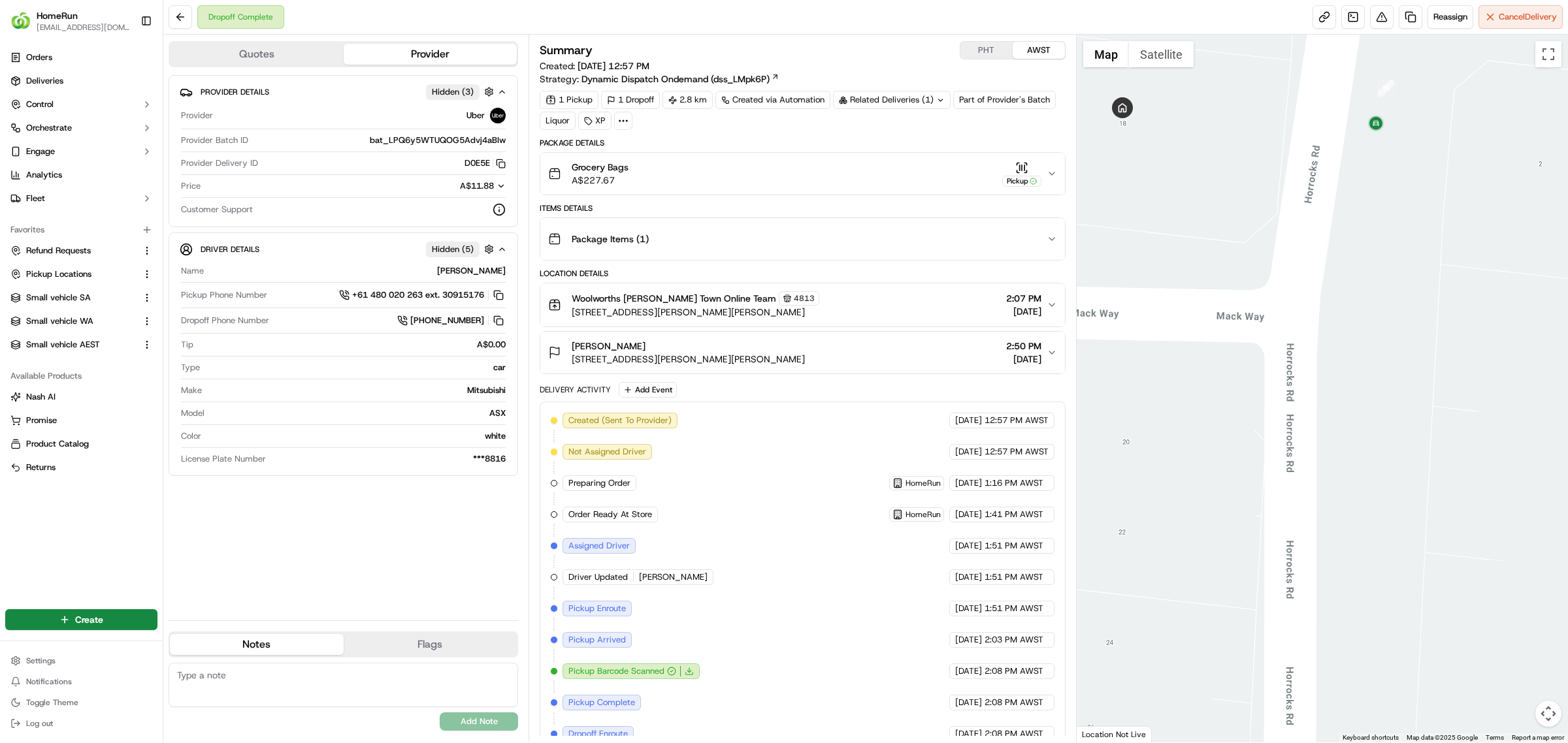
drag, startPoint x: 1147, startPoint y: 345, endPoint x: 1461, endPoint y: 692, distance: 468.0
click at [1461, 692] on div at bounding box center [1322, 388] width 492 height 708
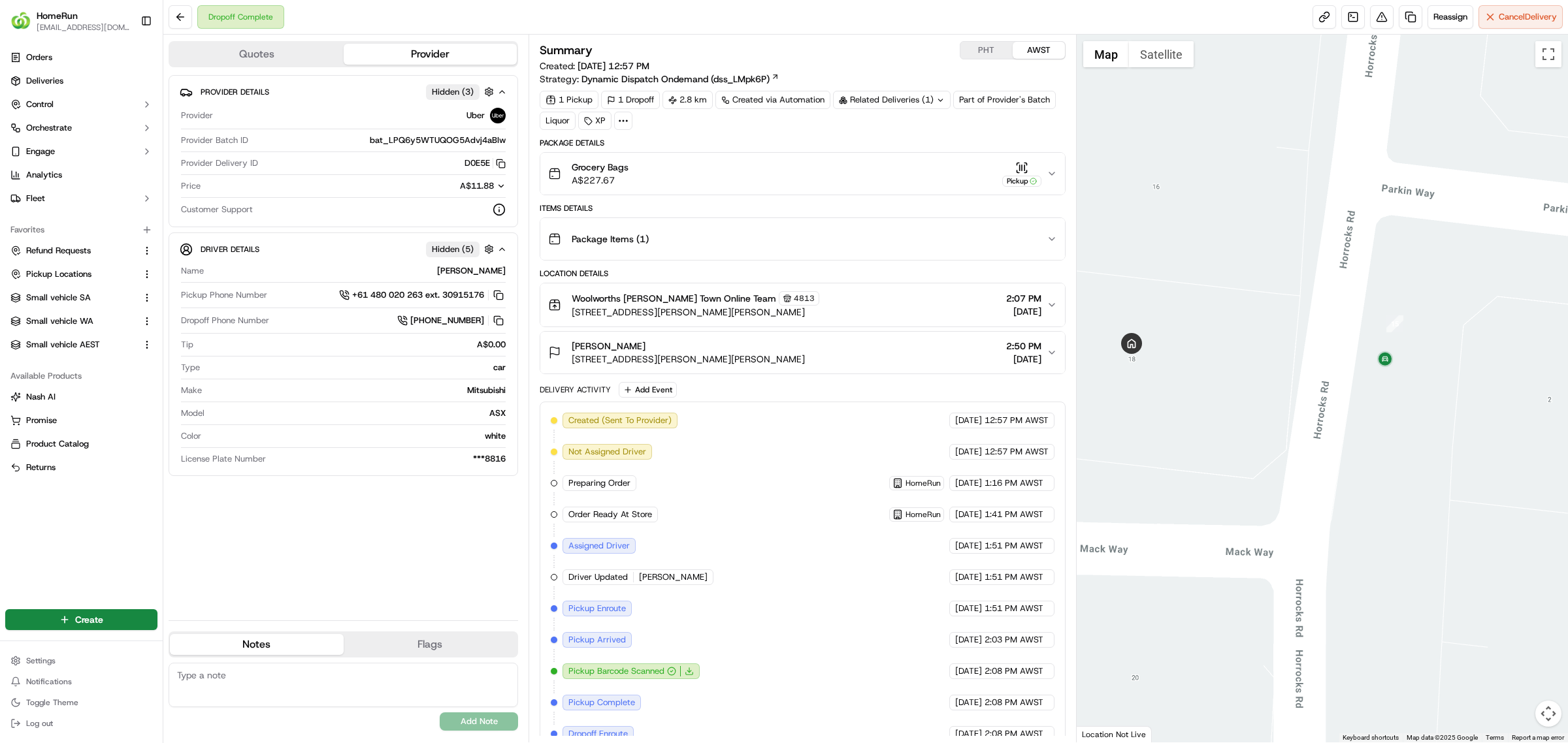
drag, startPoint x: 1396, startPoint y: 428, endPoint x: 1344, endPoint y: 553, distance: 135.4
click at [1347, 553] on div at bounding box center [1322, 388] width 492 height 708
